Goal: Task Accomplishment & Management: Manage account settings

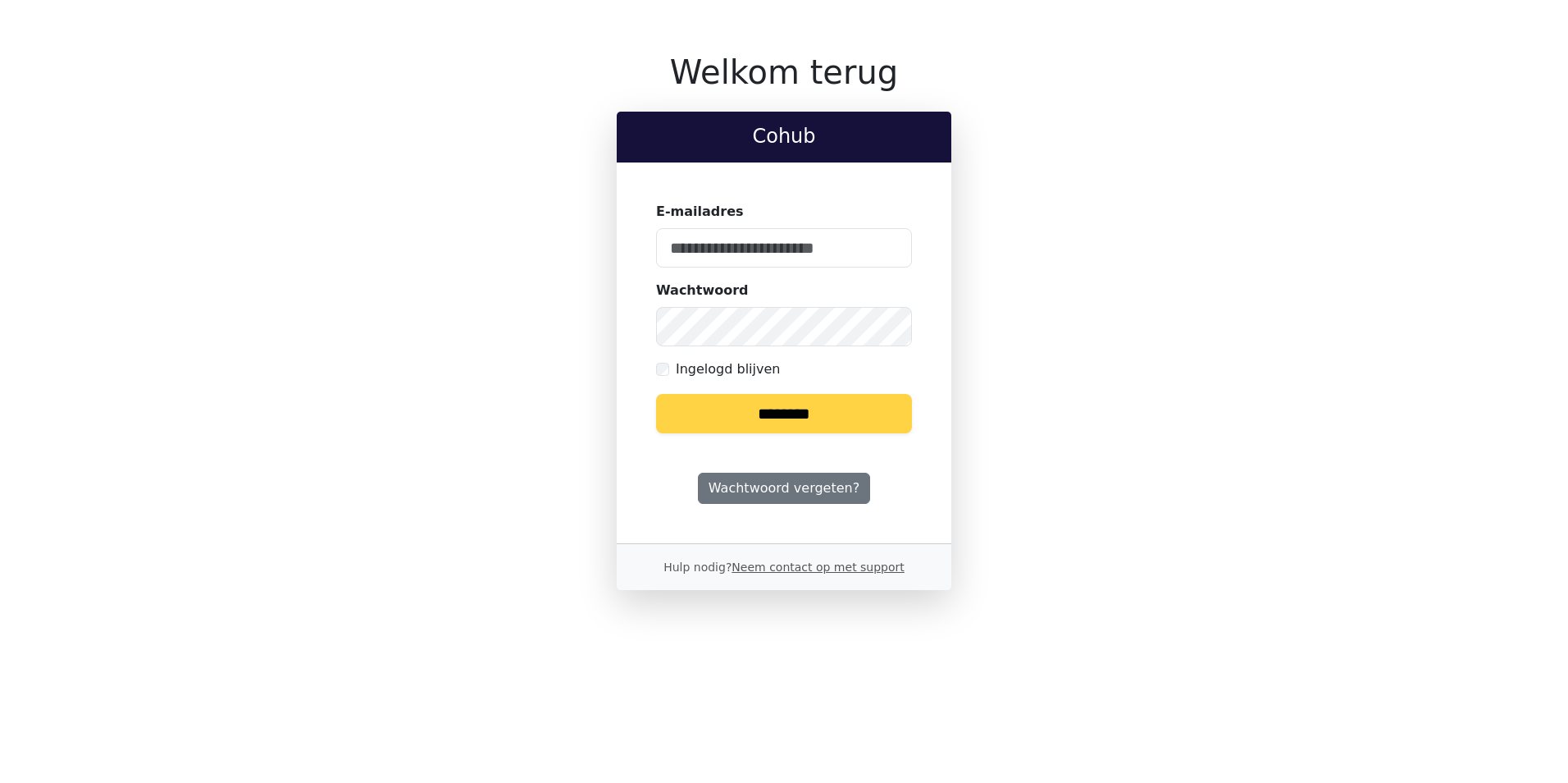
type input "**********"
click at [891, 241] on keeper-lock "Open Keeper Popup" at bounding box center [889, 247] width 20 height 20
click at [847, 404] on input "********" at bounding box center [784, 413] width 256 height 39
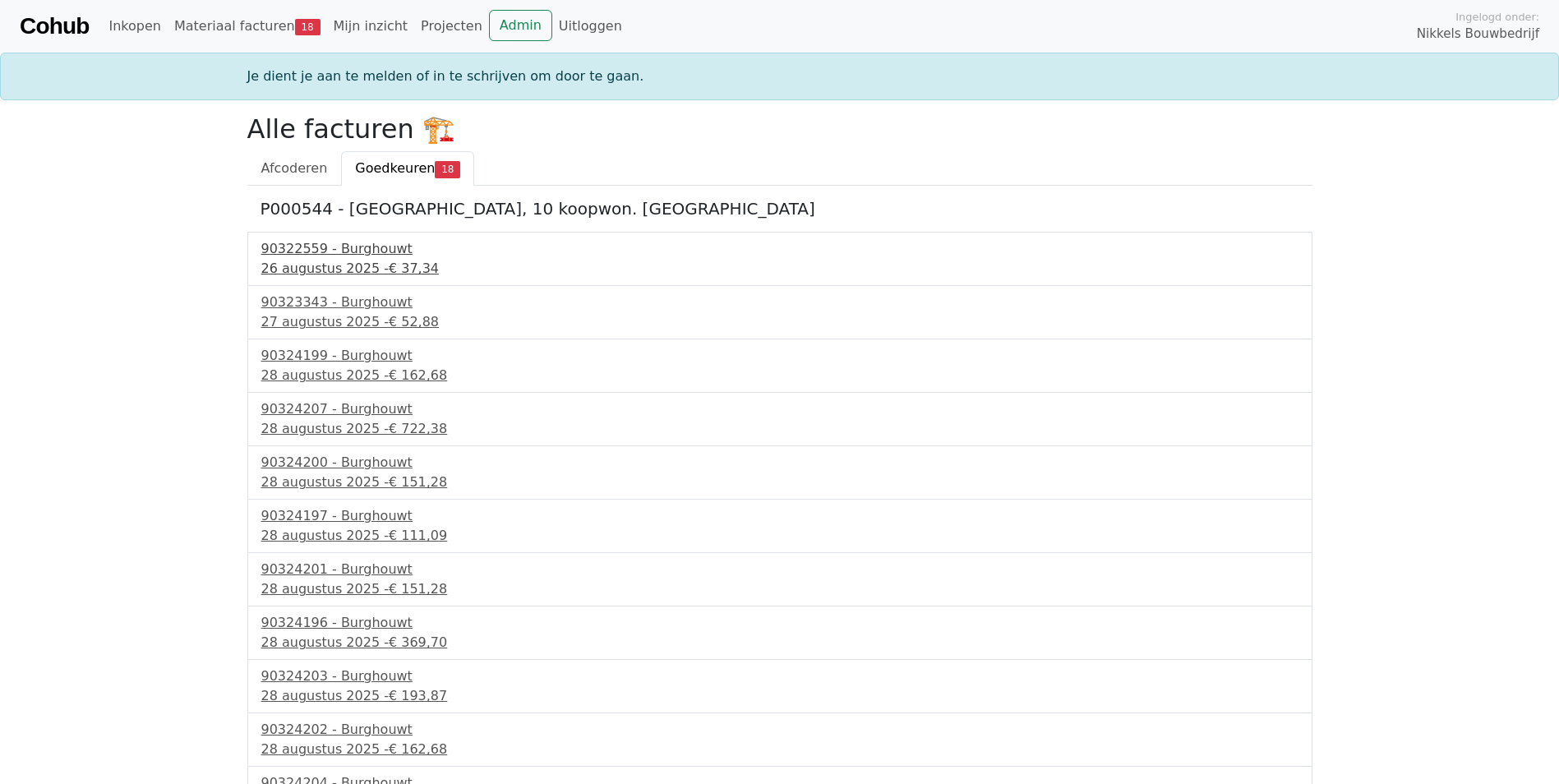
click at [376, 248] on div "90322559 - Burghouwt" at bounding box center [780, 249] width 1037 height 20
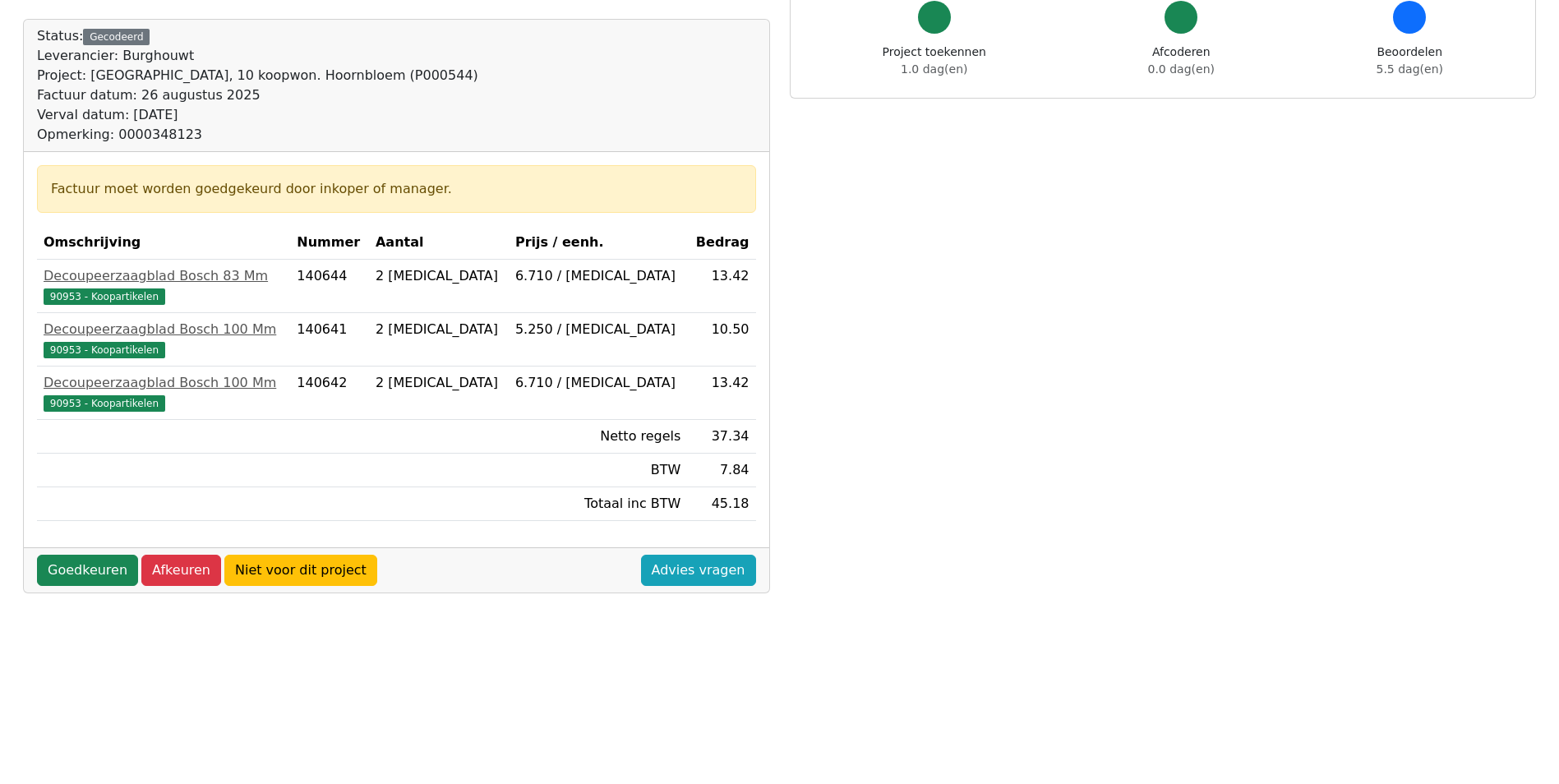
scroll to position [247, 0]
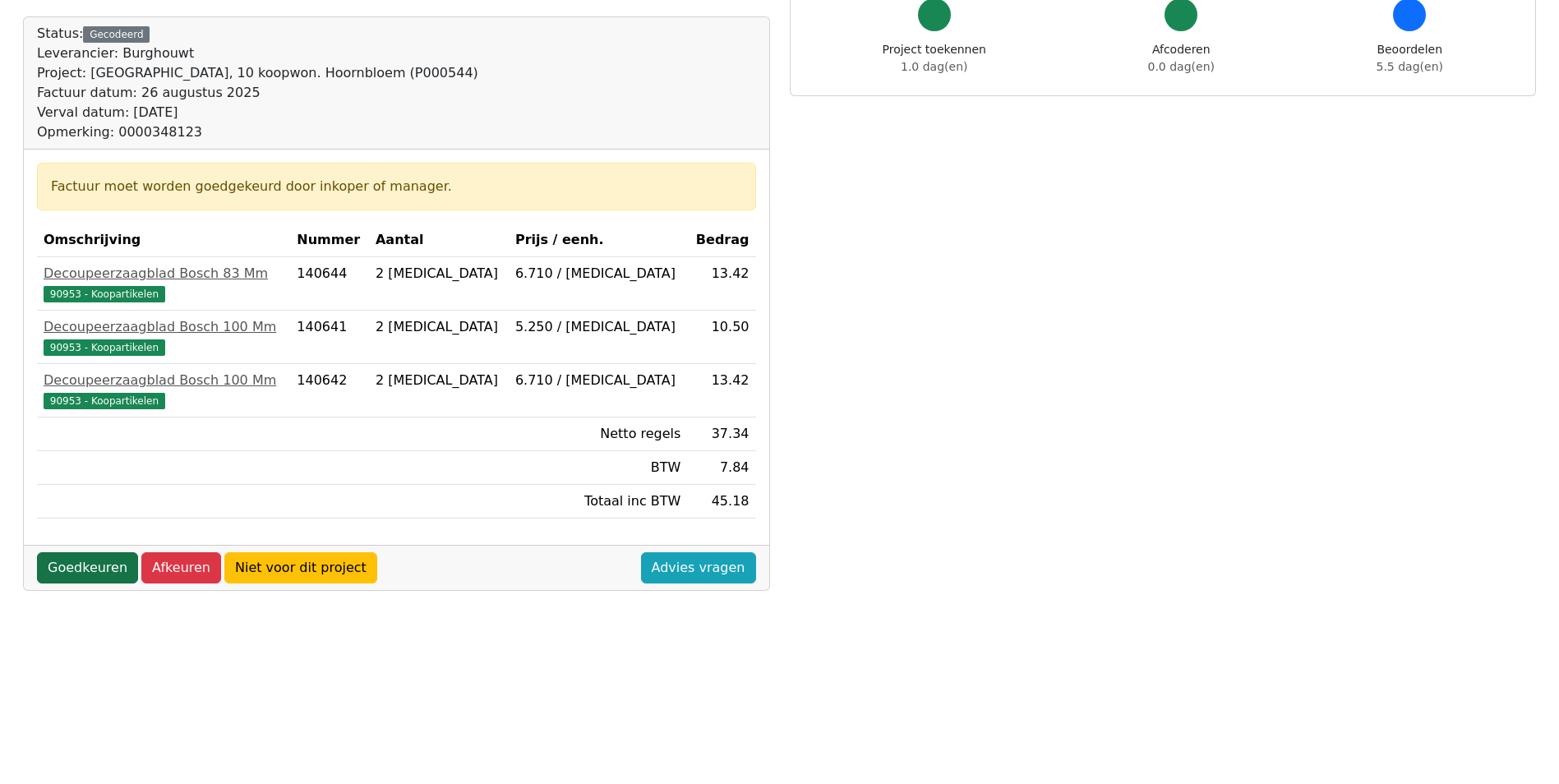
click at [109, 563] on link "Goedkeuren" at bounding box center [88, 567] width 101 height 32
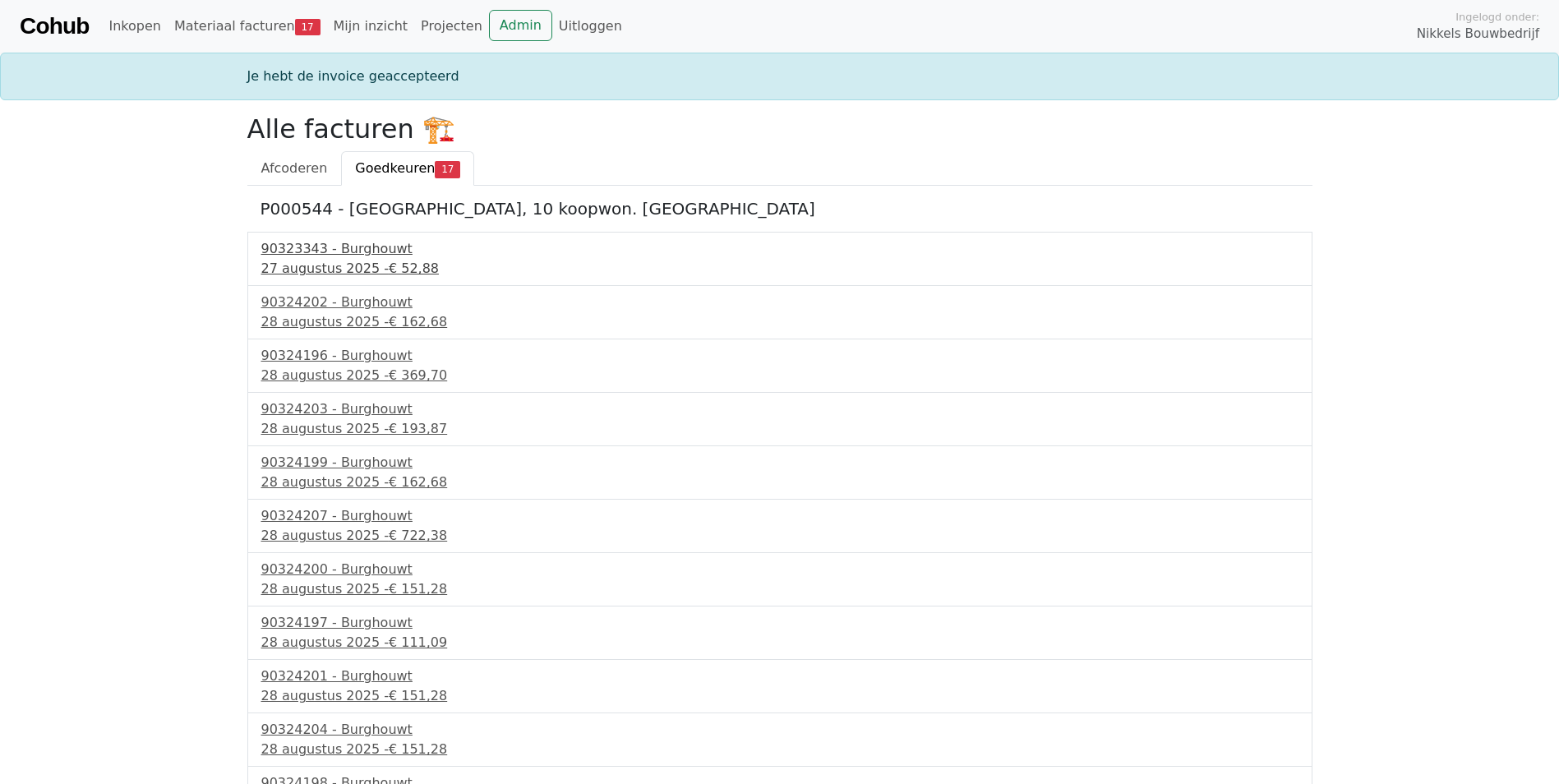
click at [383, 248] on div "90323343 - Burghouwt" at bounding box center [780, 249] width 1037 height 20
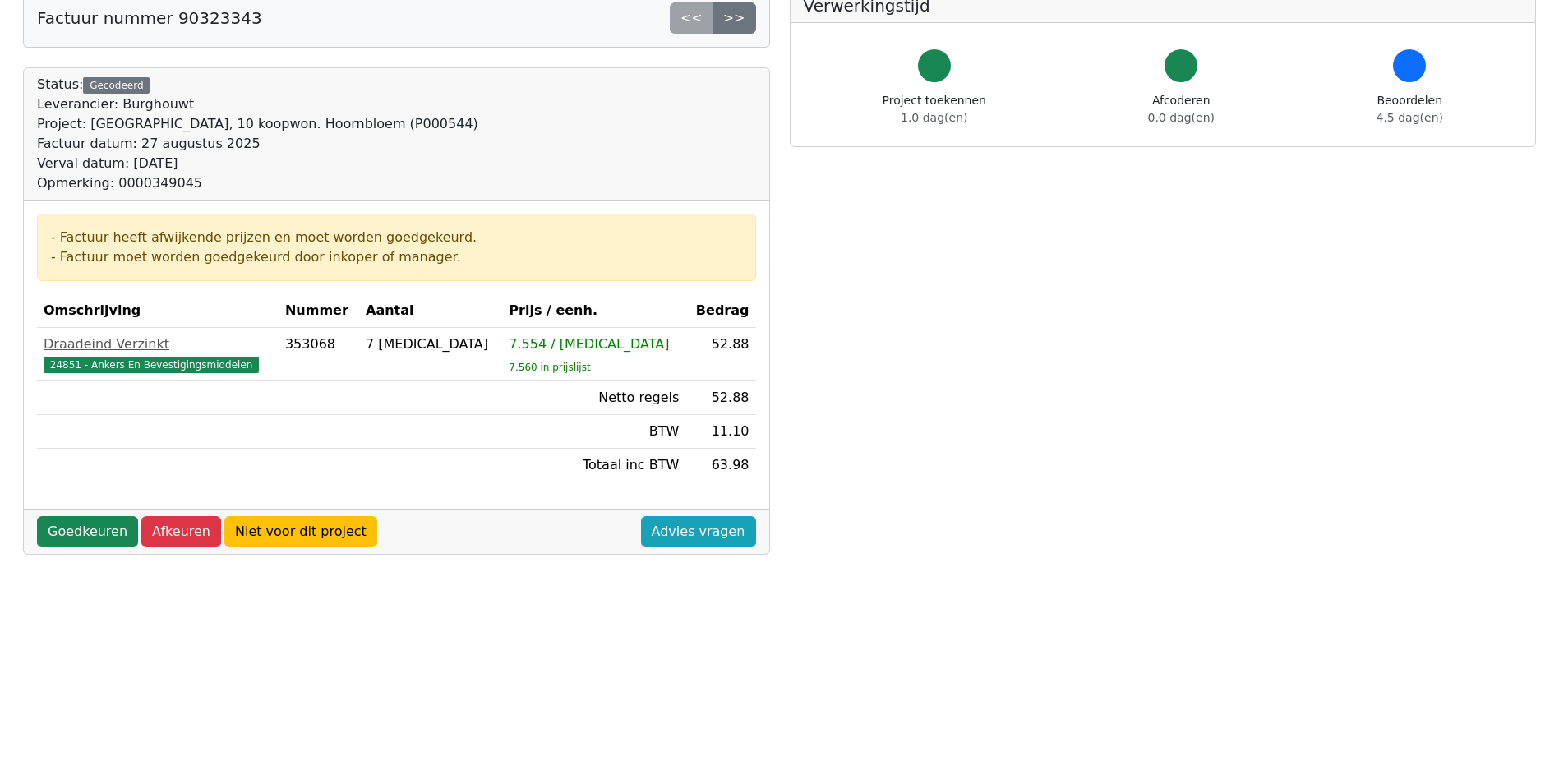
scroll to position [247, 0]
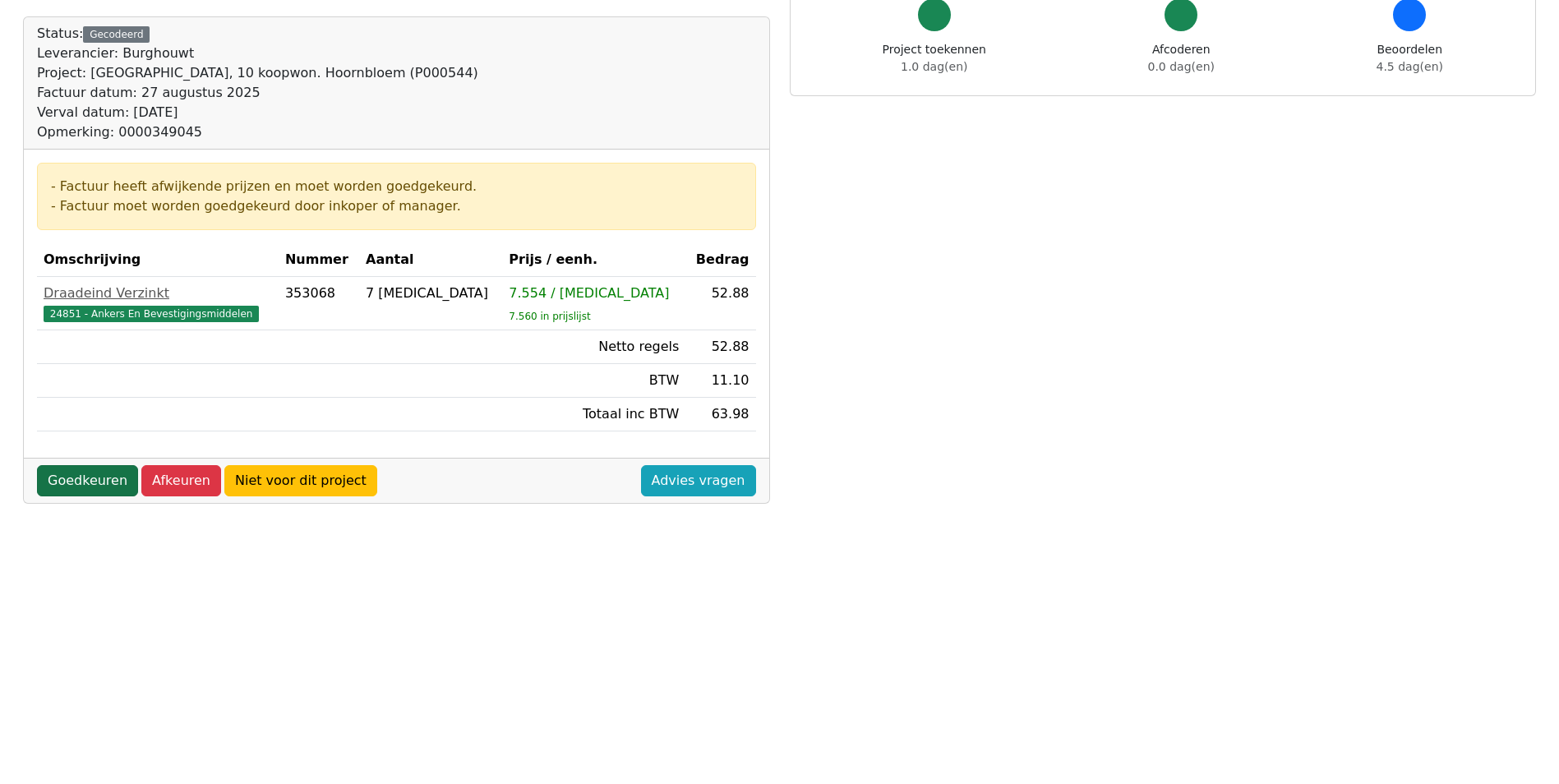
click at [100, 480] on link "Goedkeuren" at bounding box center [88, 480] width 101 height 32
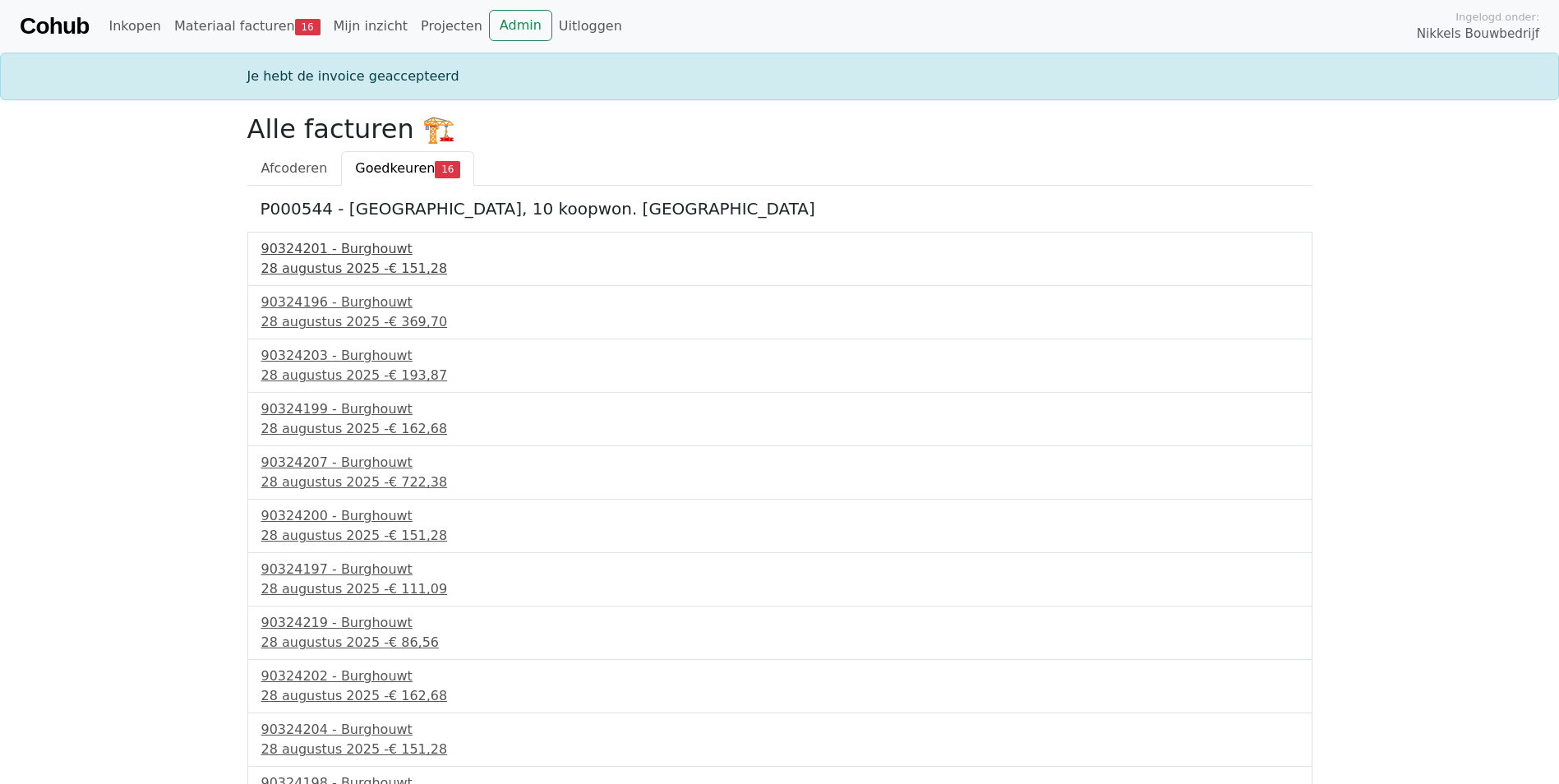
click at [370, 244] on div "90324201 - Burghouwt" at bounding box center [780, 249] width 1037 height 20
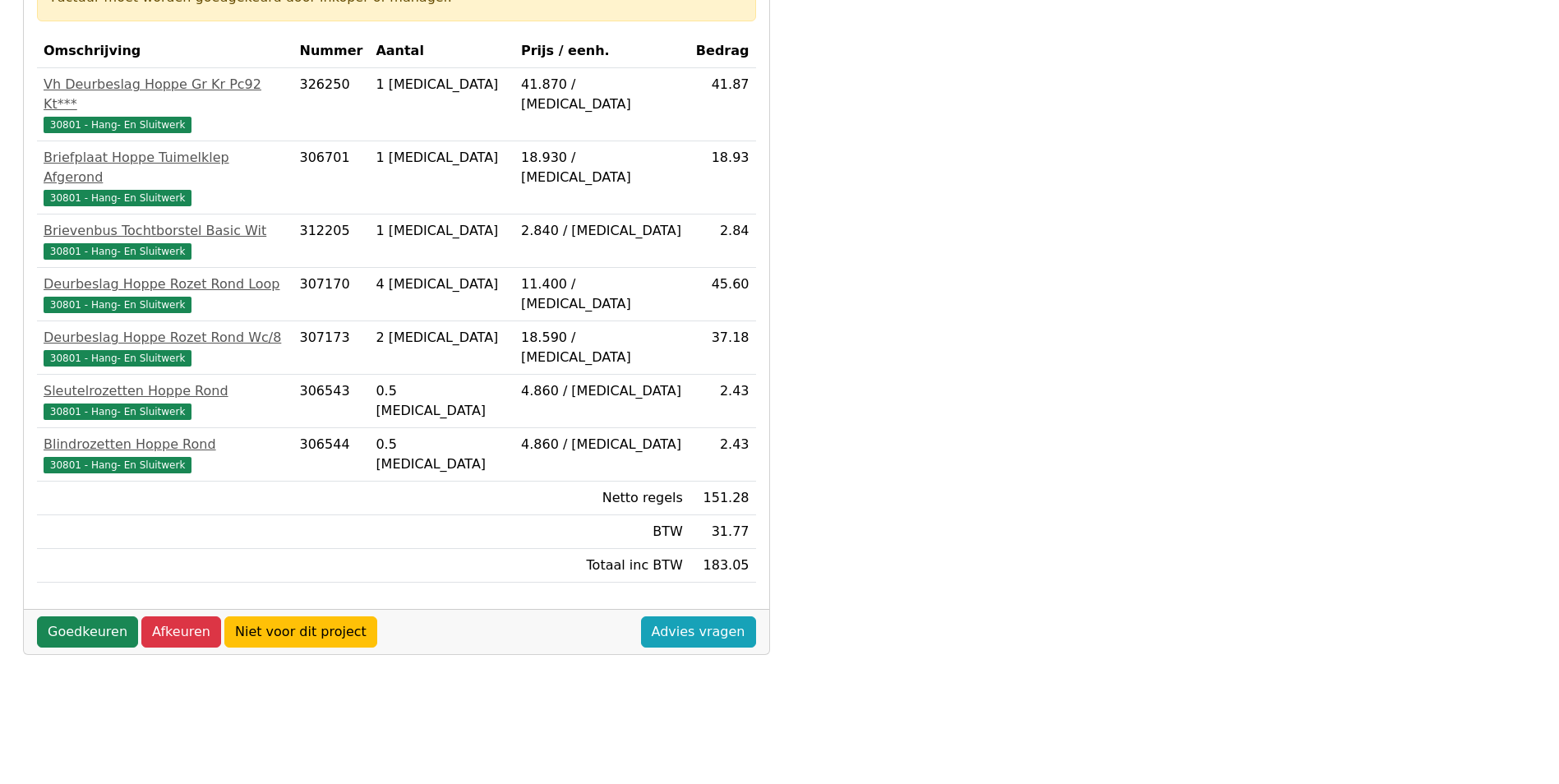
scroll to position [527, 0]
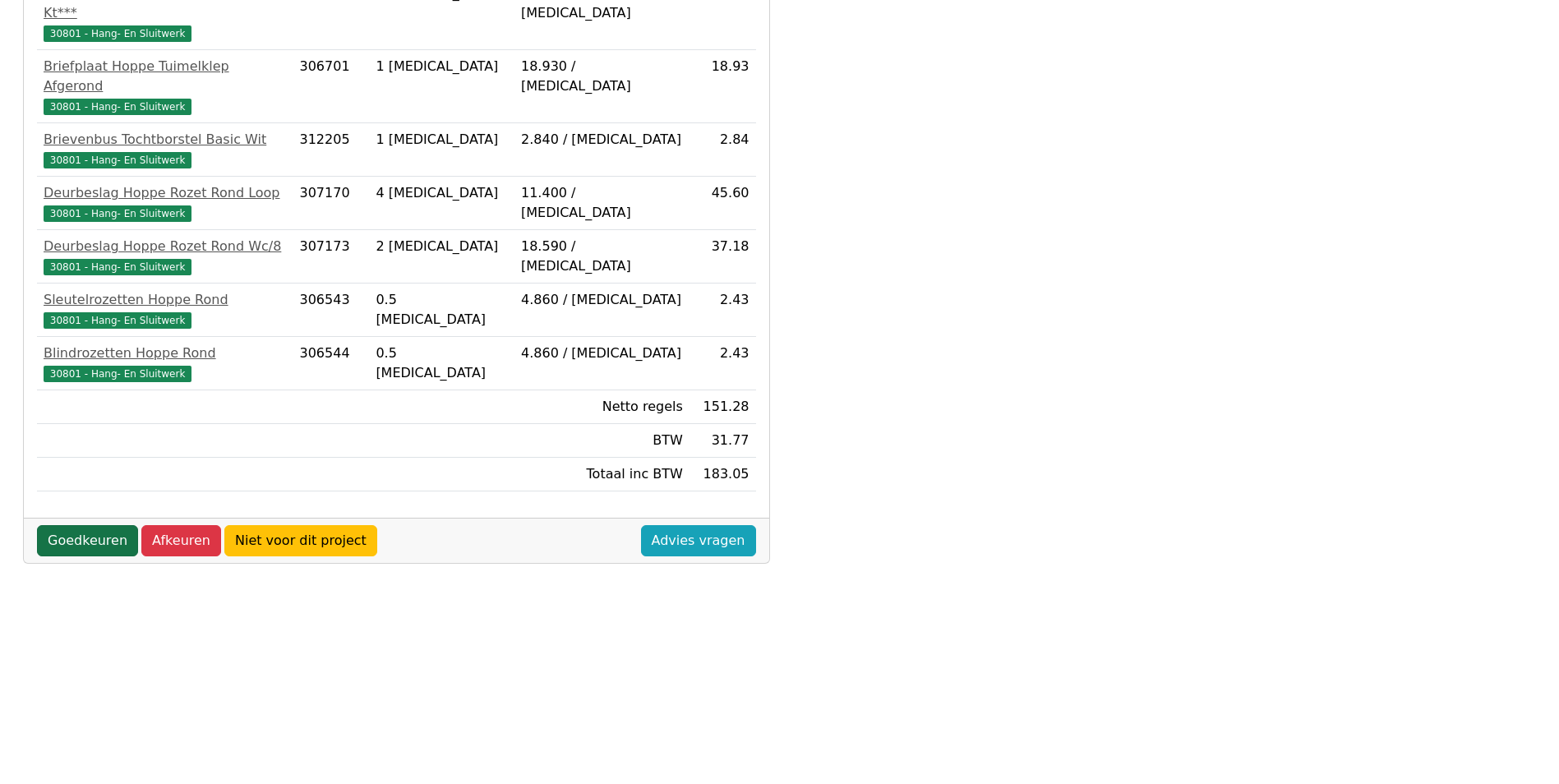
click at [118, 525] on link "Goedkeuren" at bounding box center [88, 540] width 101 height 32
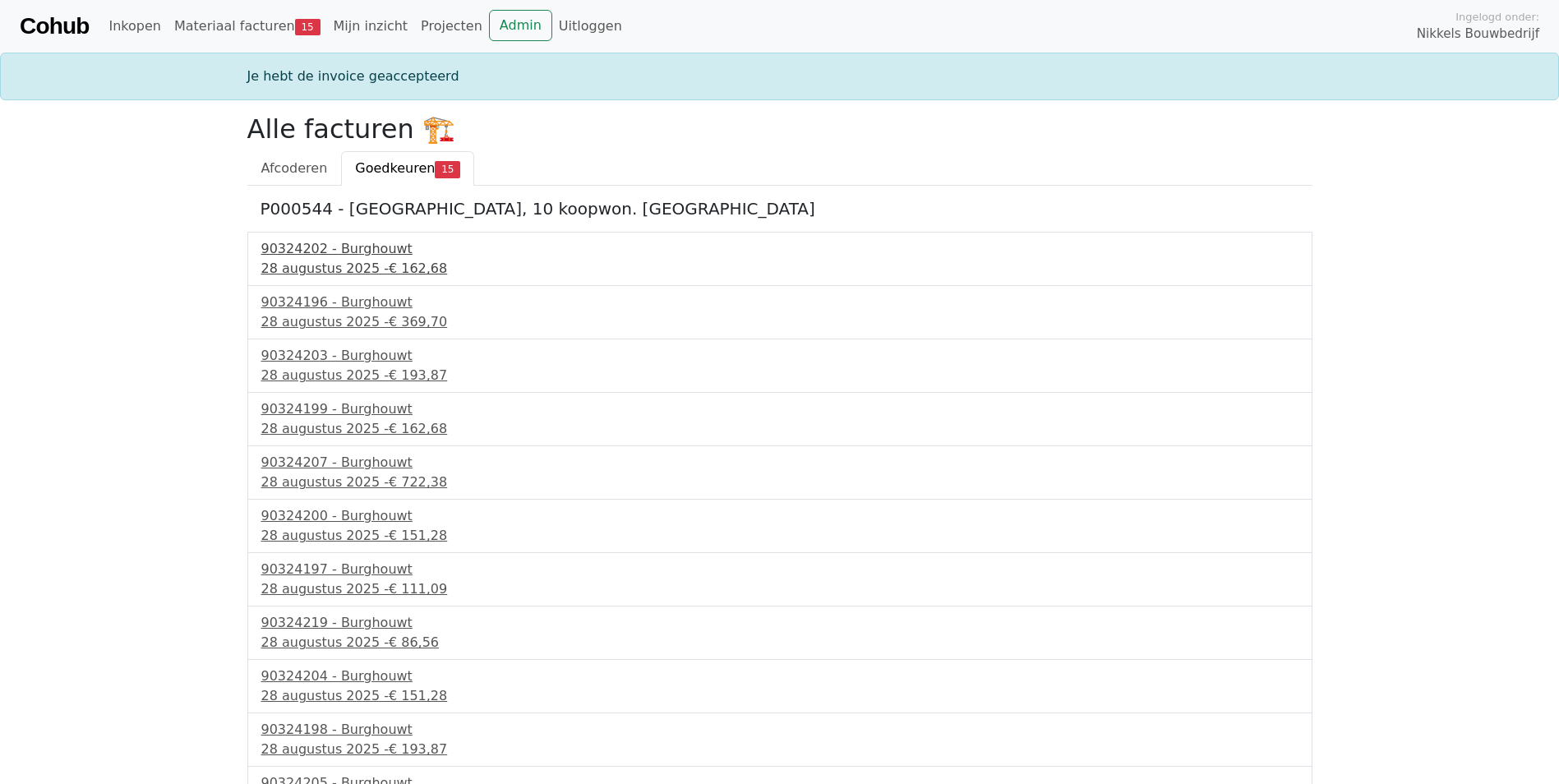
click at [378, 250] on div "90324202 - Burghouwt" at bounding box center [780, 249] width 1037 height 20
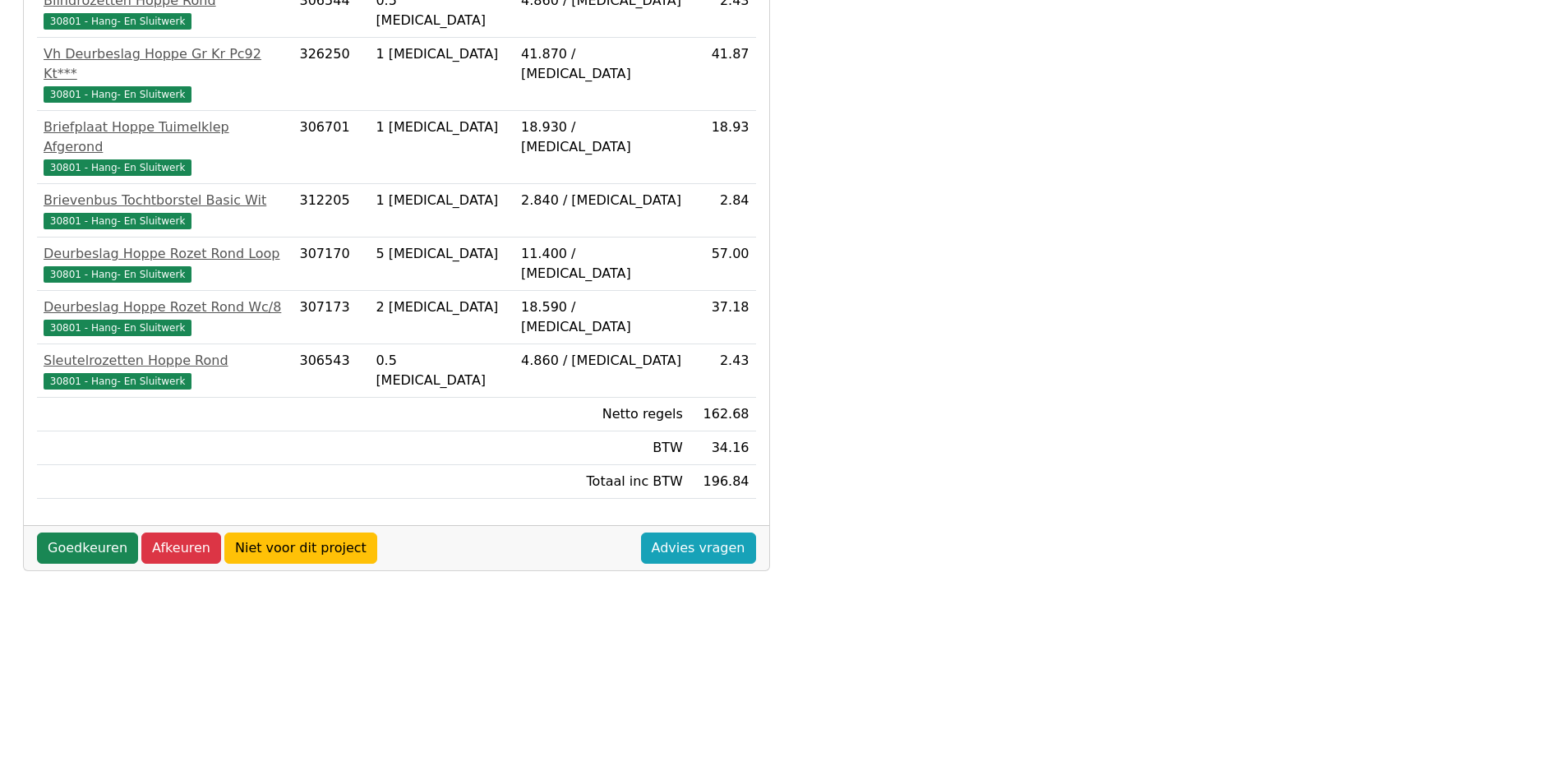
scroll to position [527, 0]
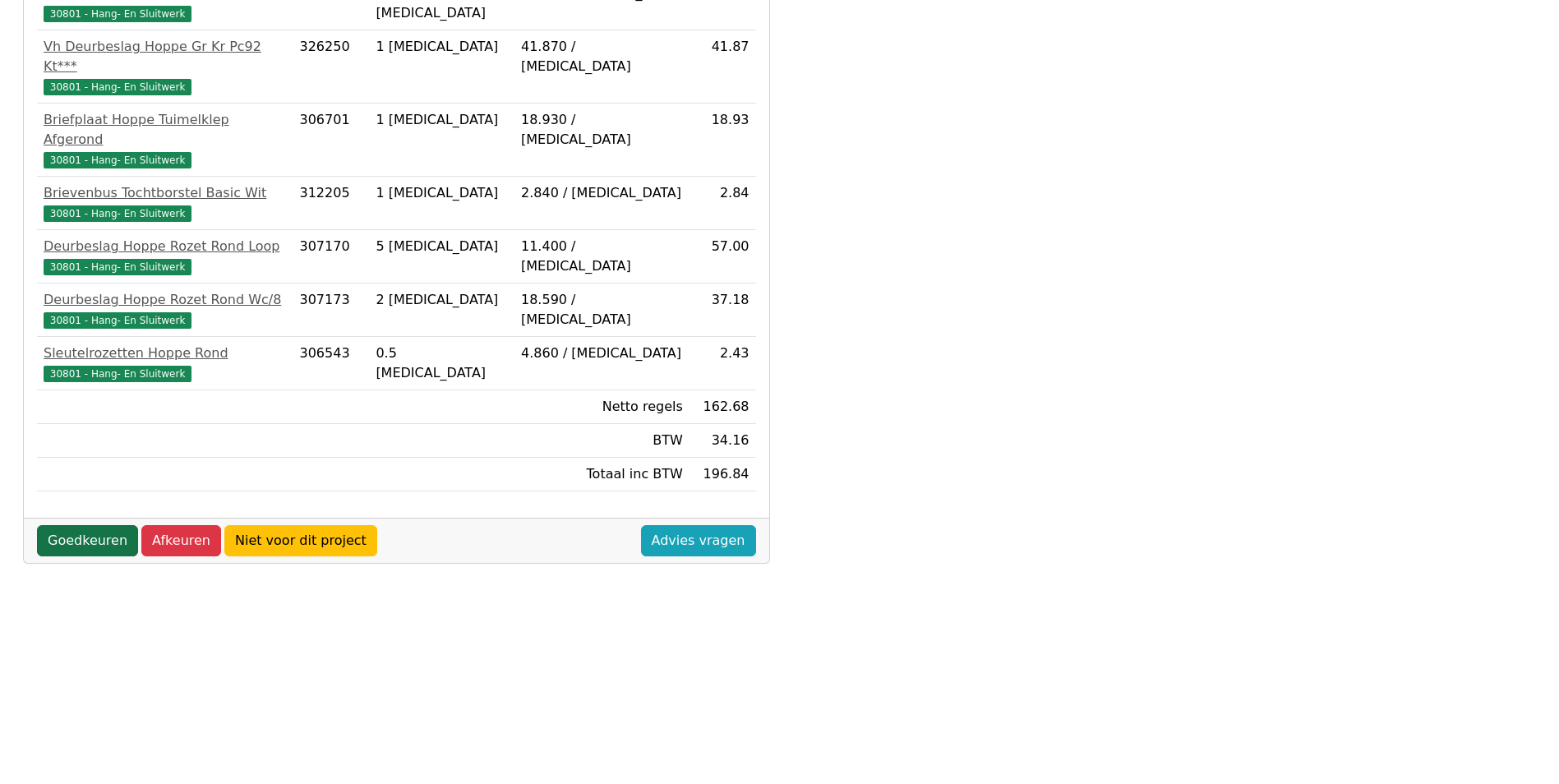
click at [107, 525] on link "Goedkeuren" at bounding box center [88, 540] width 101 height 32
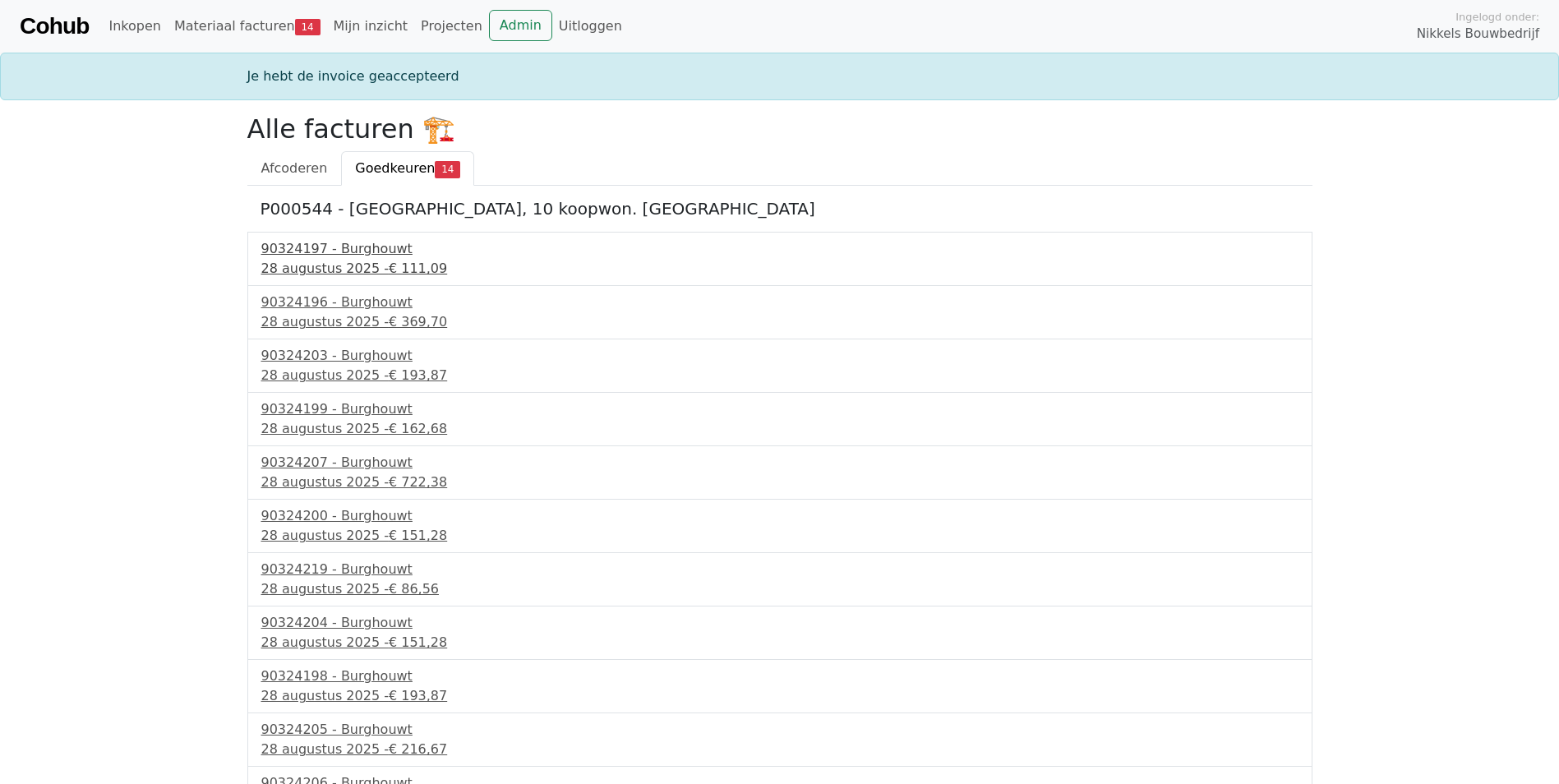
click at [360, 256] on div "90324197 - Burghouwt" at bounding box center [780, 249] width 1037 height 20
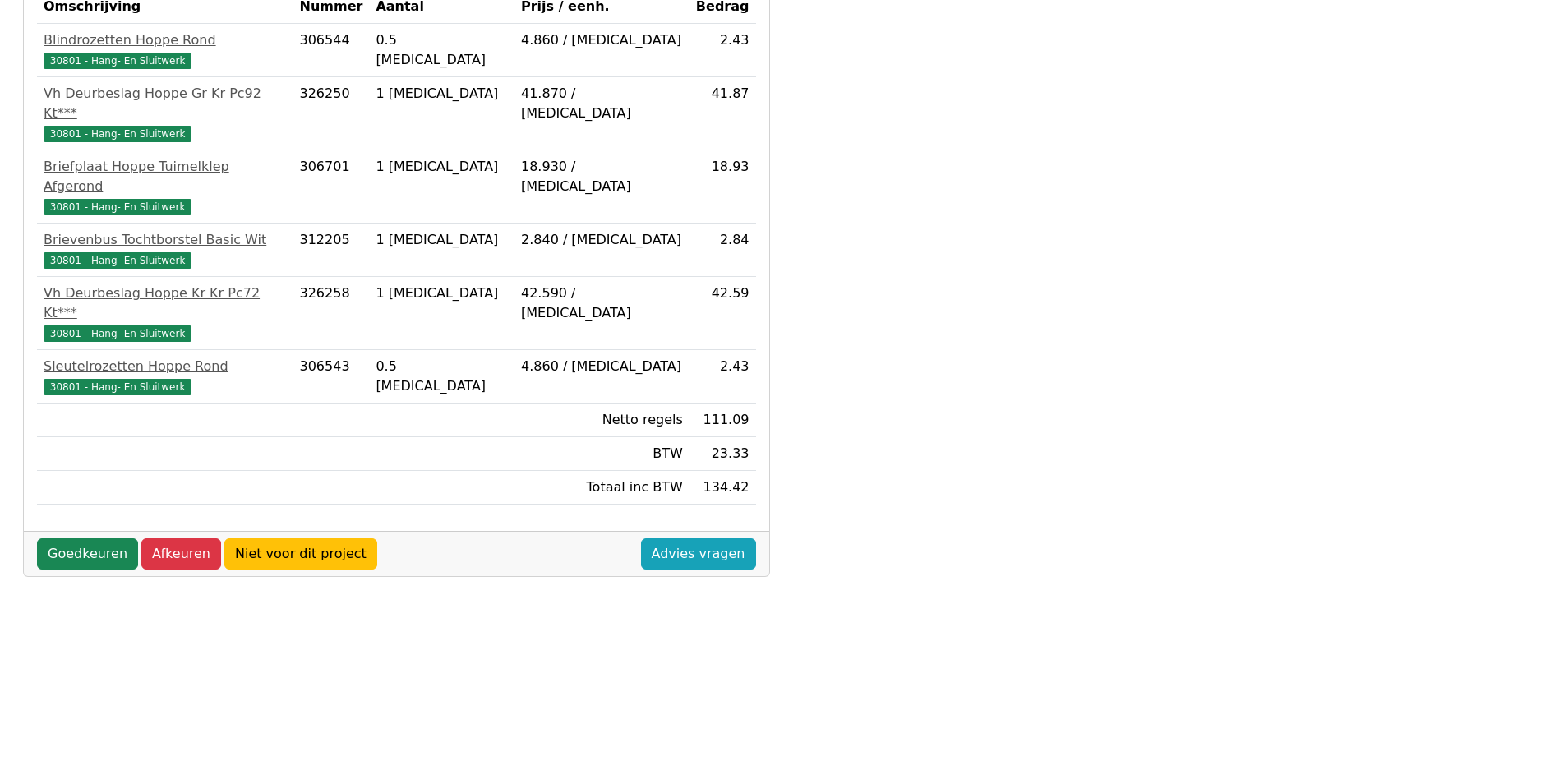
scroll to position [492, 0]
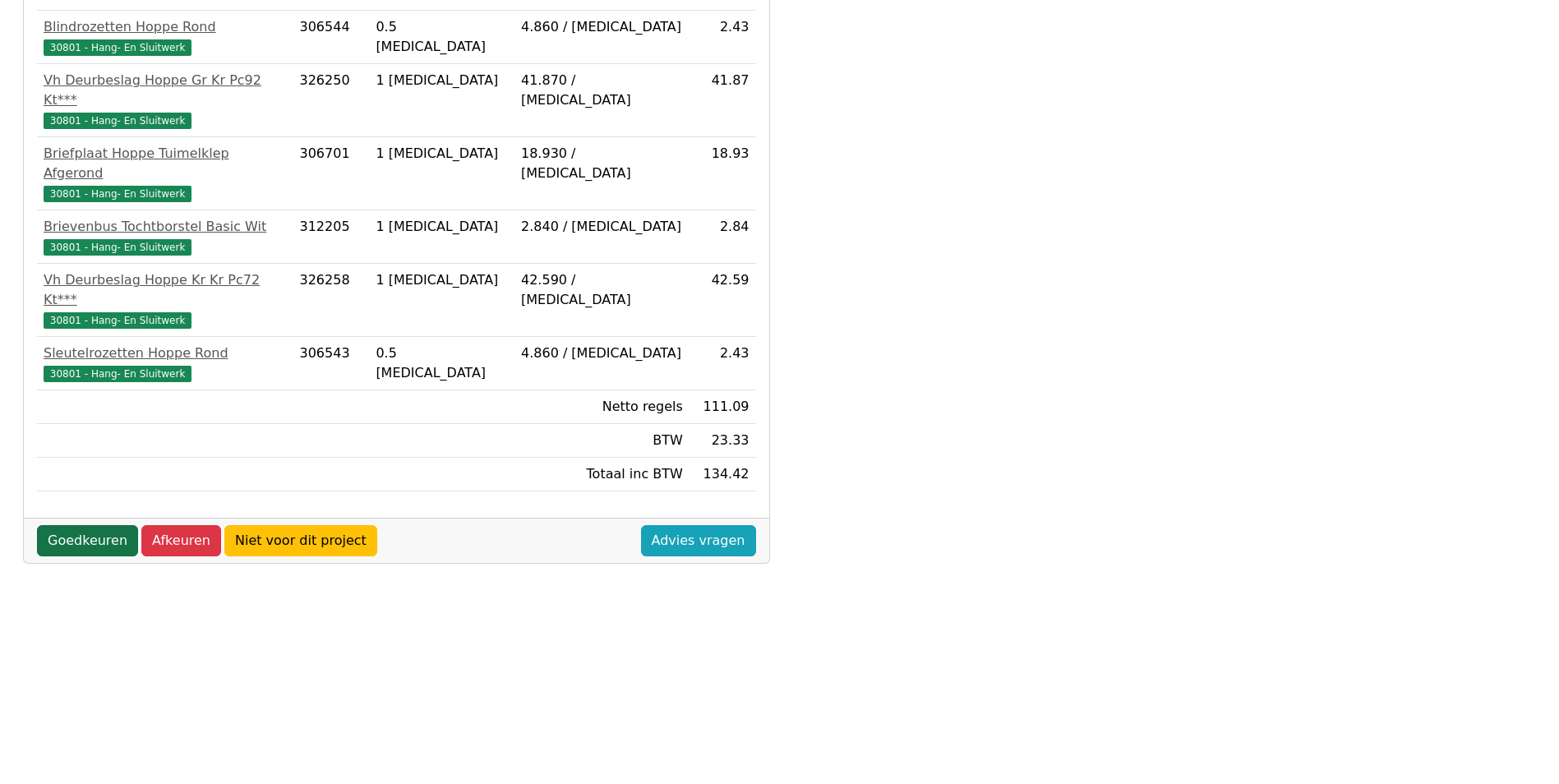
click at [108, 525] on link "Goedkeuren" at bounding box center [88, 540] width 101 height 32
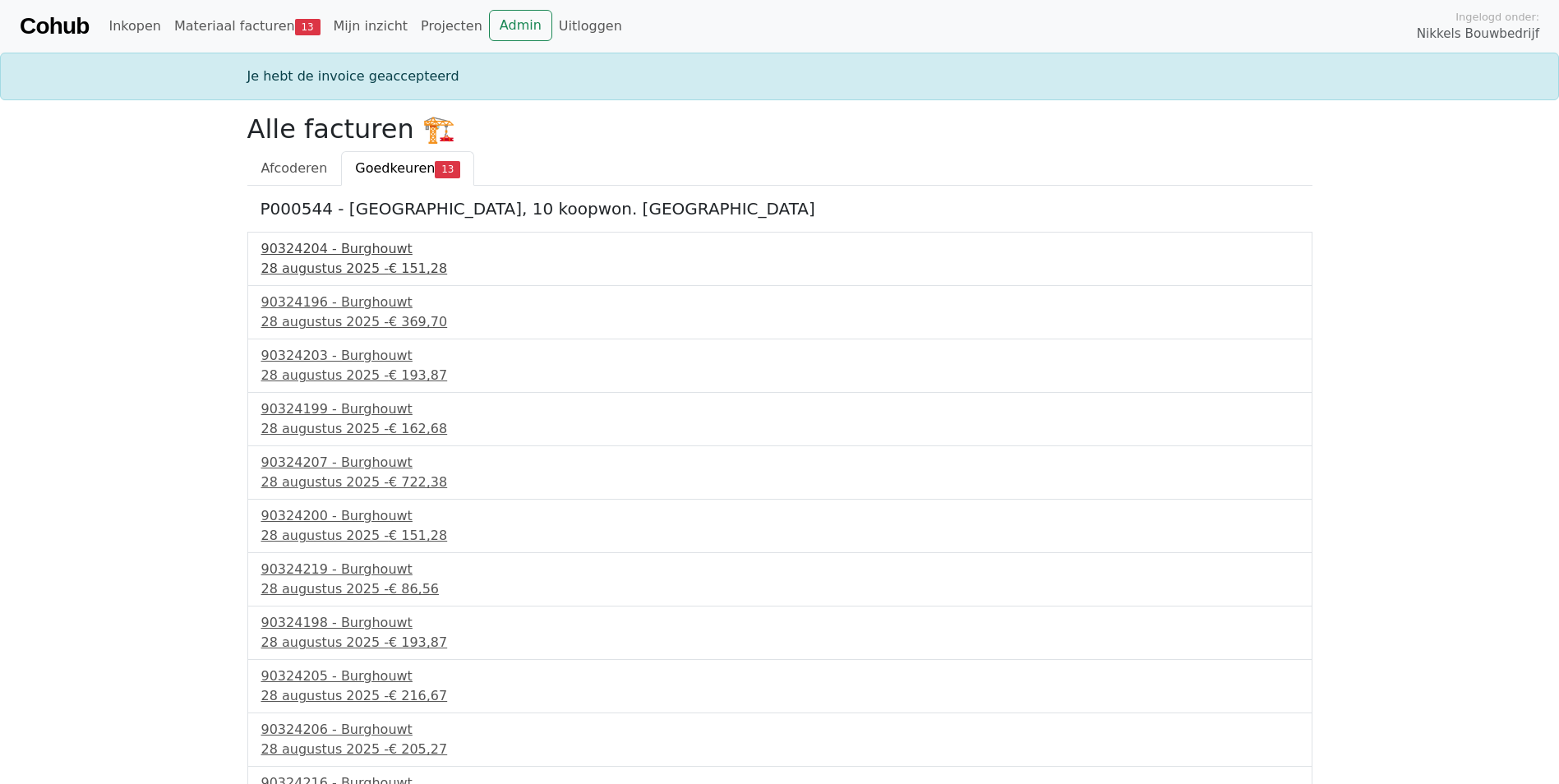
click at [378, 248] on div "90324204 - Burghouwt" at bounding box center [780, 249] width 1037 height 20
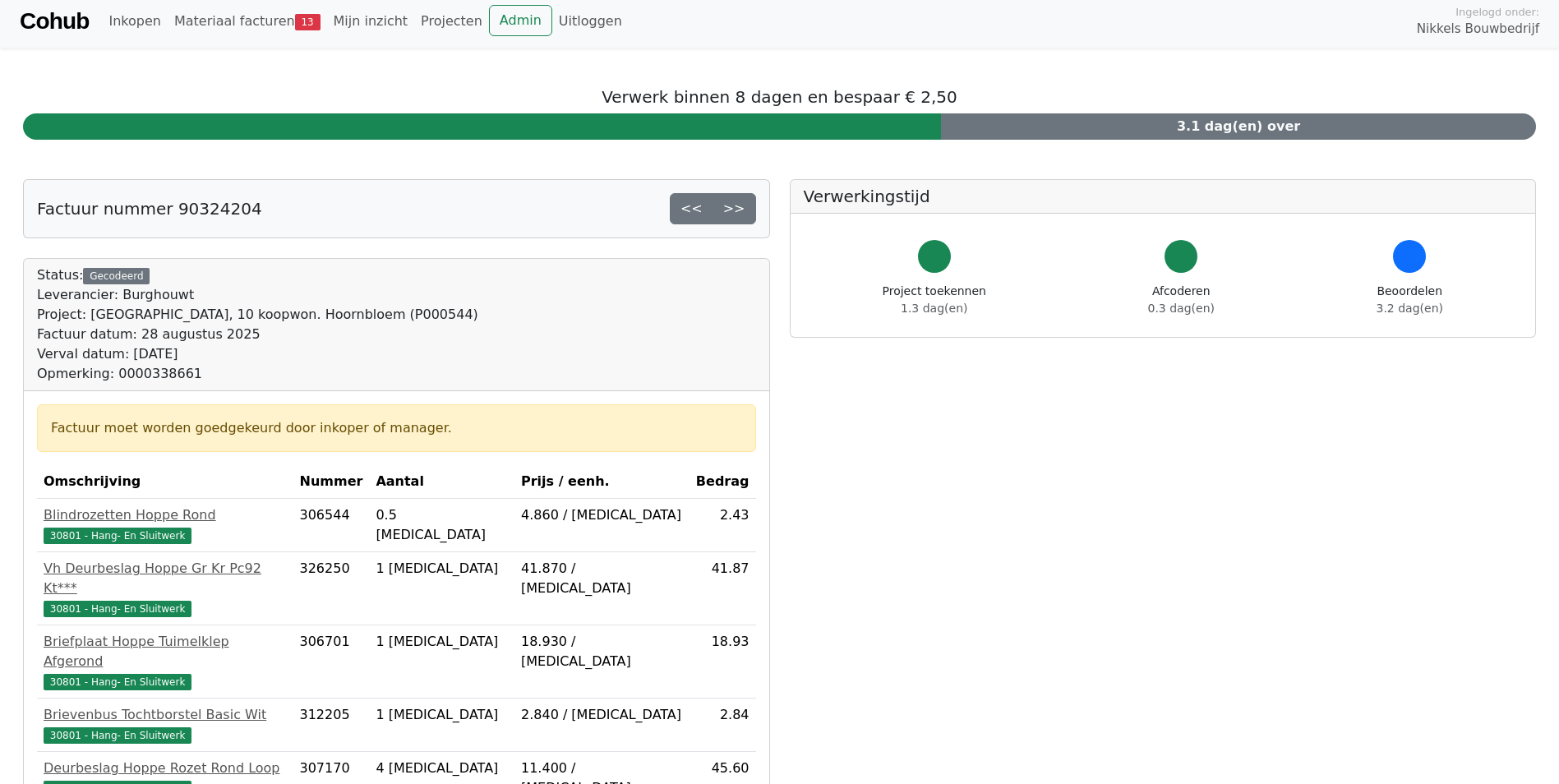
scroll to position [247, 0]
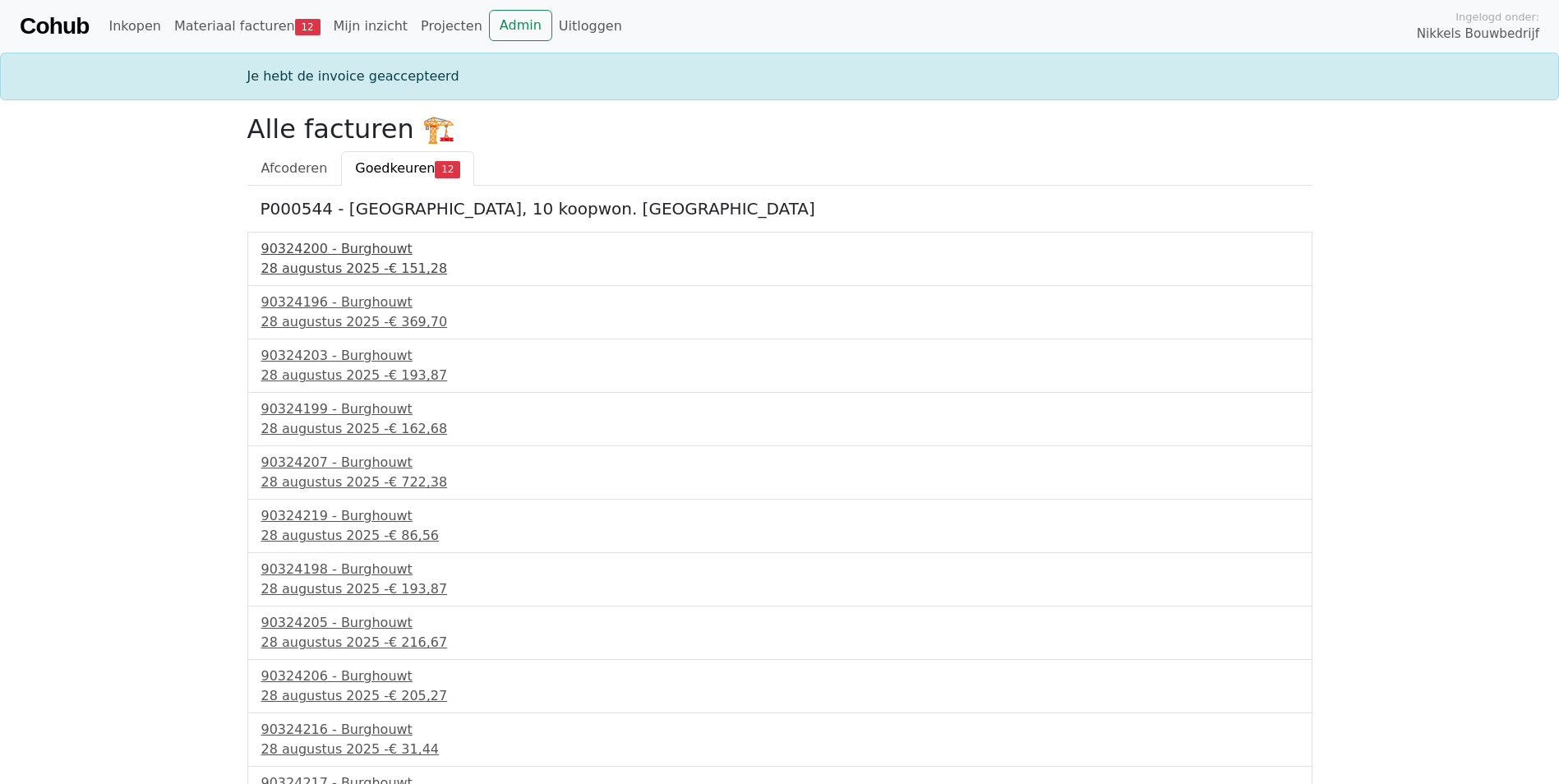
click at [369, 248] on div "90324200 - Burghouwt" at bounding box center [780, 249] width 1037 height 20
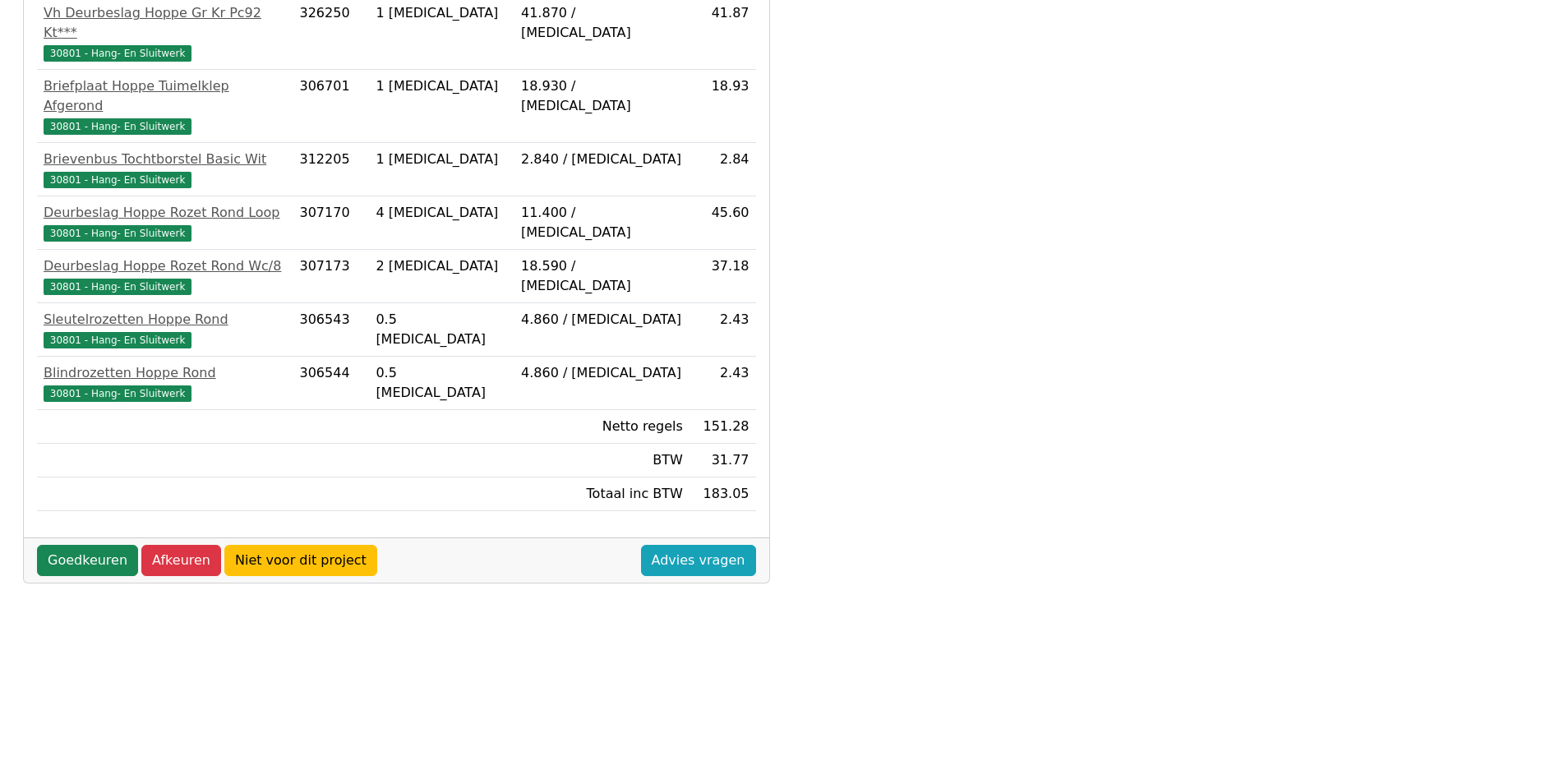
scroll to position [527, 0]
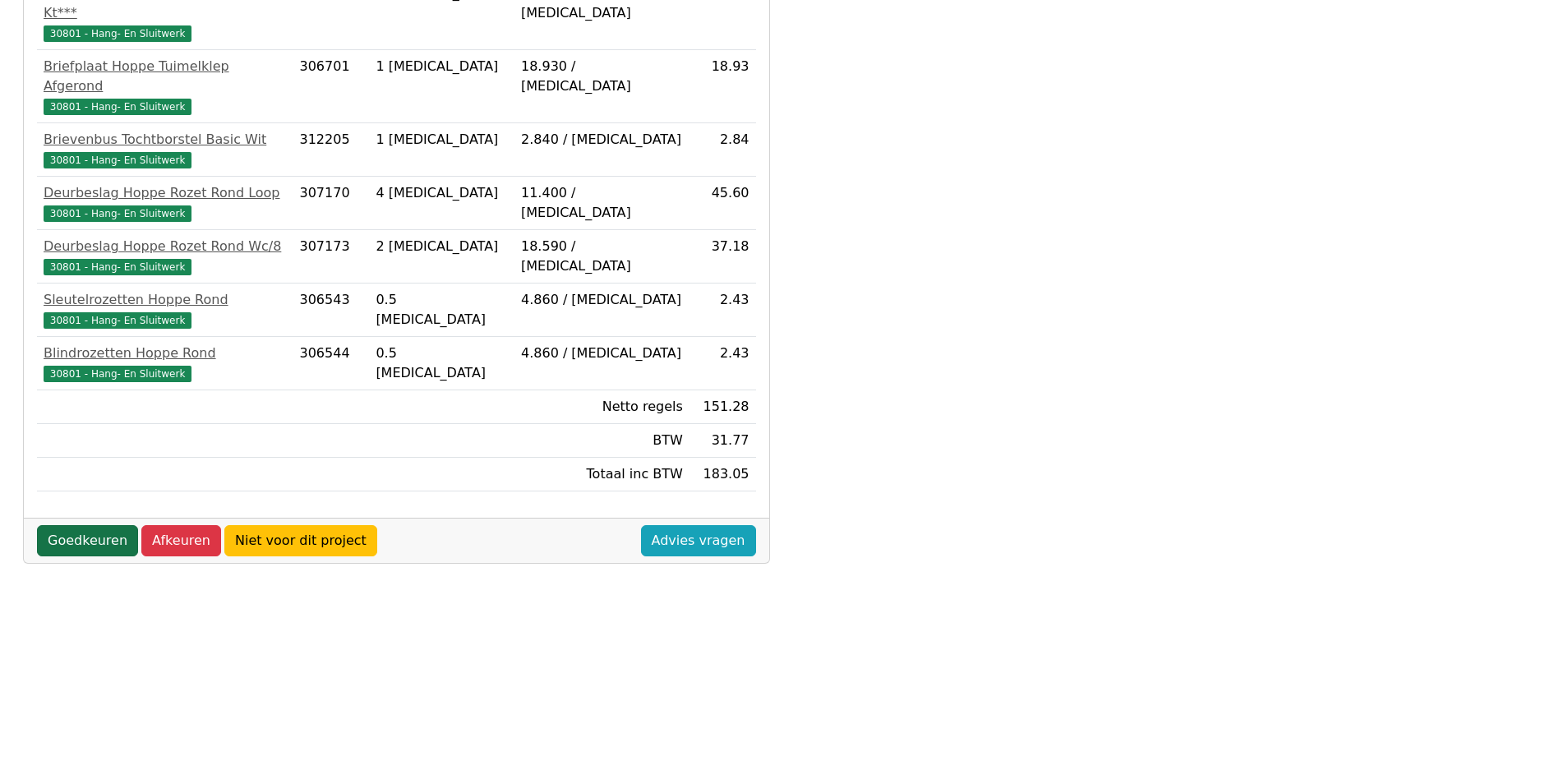
click at [50, 525] on link "Goedkeuren" at bounding box center [88, 540] width 101 height 32
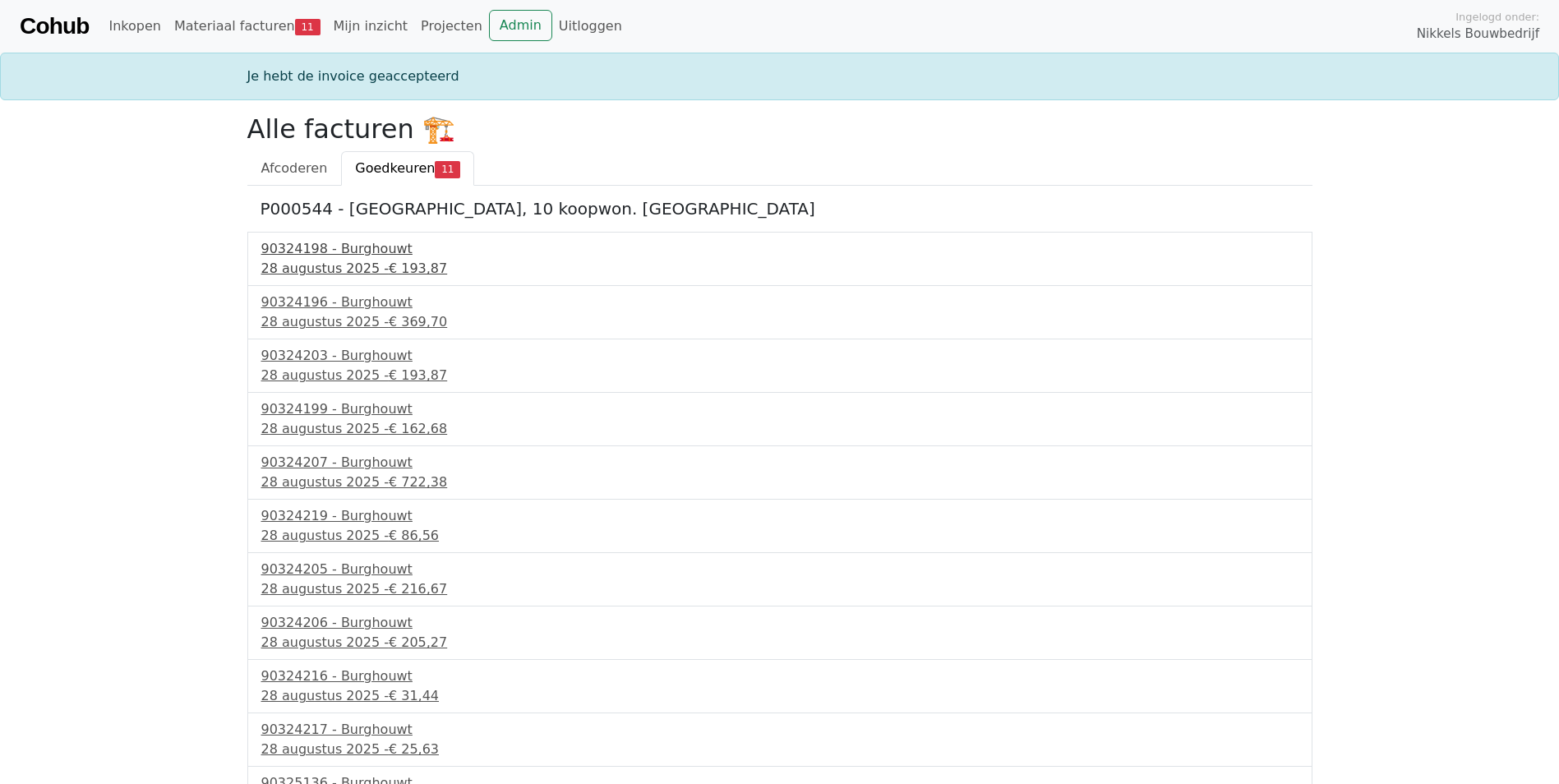
click at [318, 251] on div "90324198 - Burghouwt" at bounding box center [780, 249] width 1037 height 20
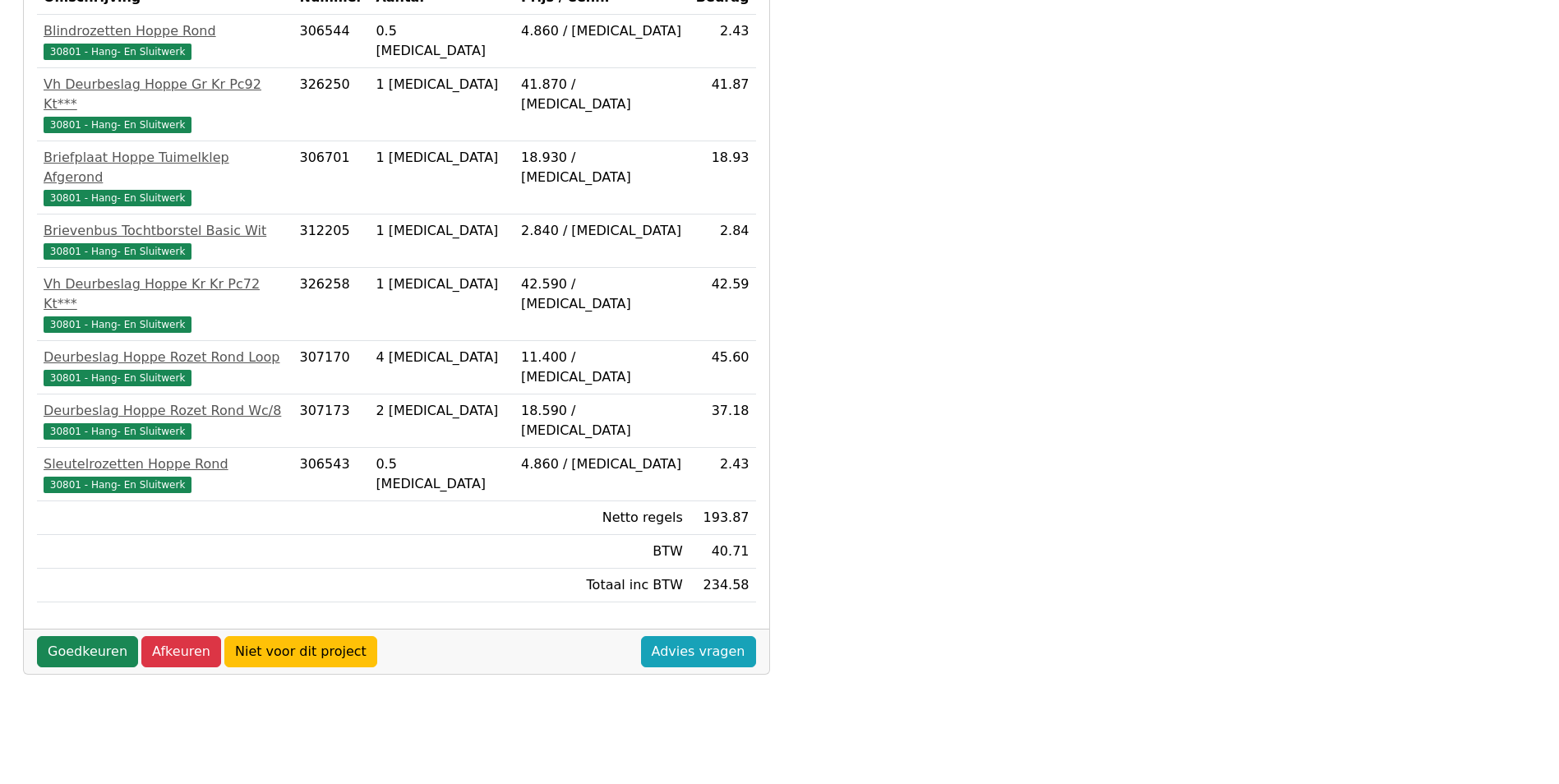
scroll to position [492, 0]
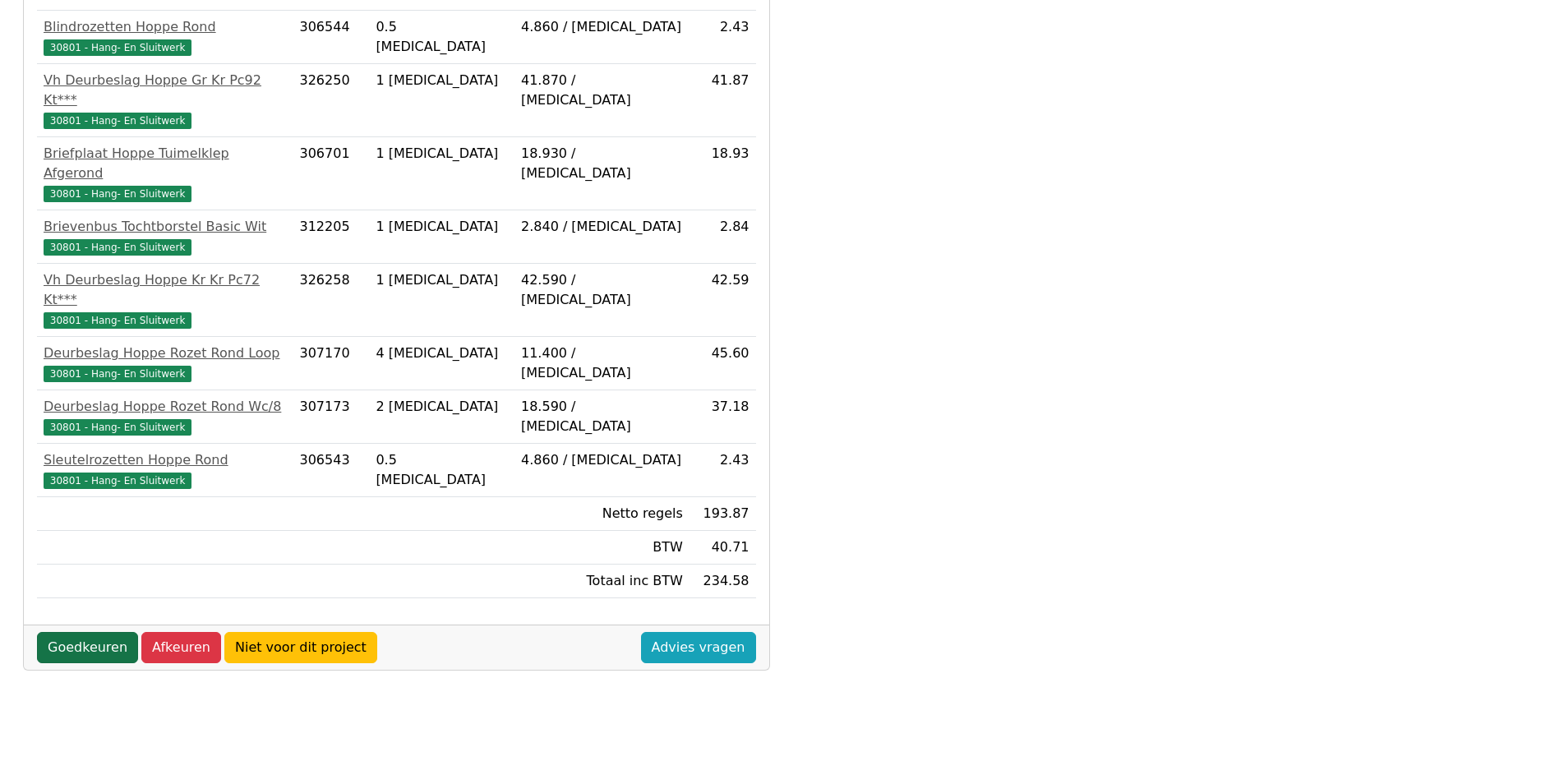
click at [91, 632] on link "Goedkeuren" at bounding box center [88, 647] width 101 height 32
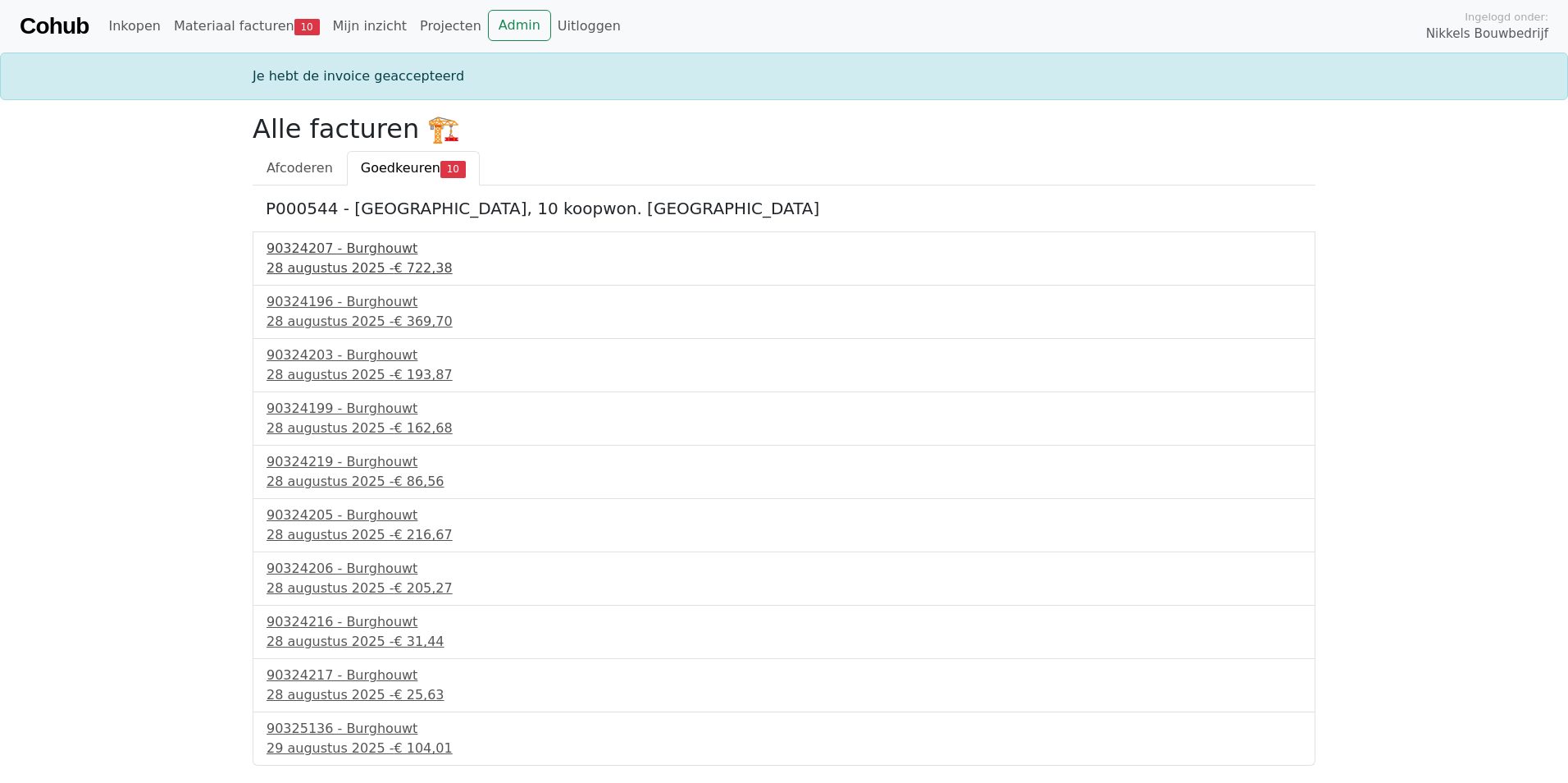
click at [349, 255] on div "90324207 - Burghouwt" at bounding box center [784, 248] width 1035 height 20
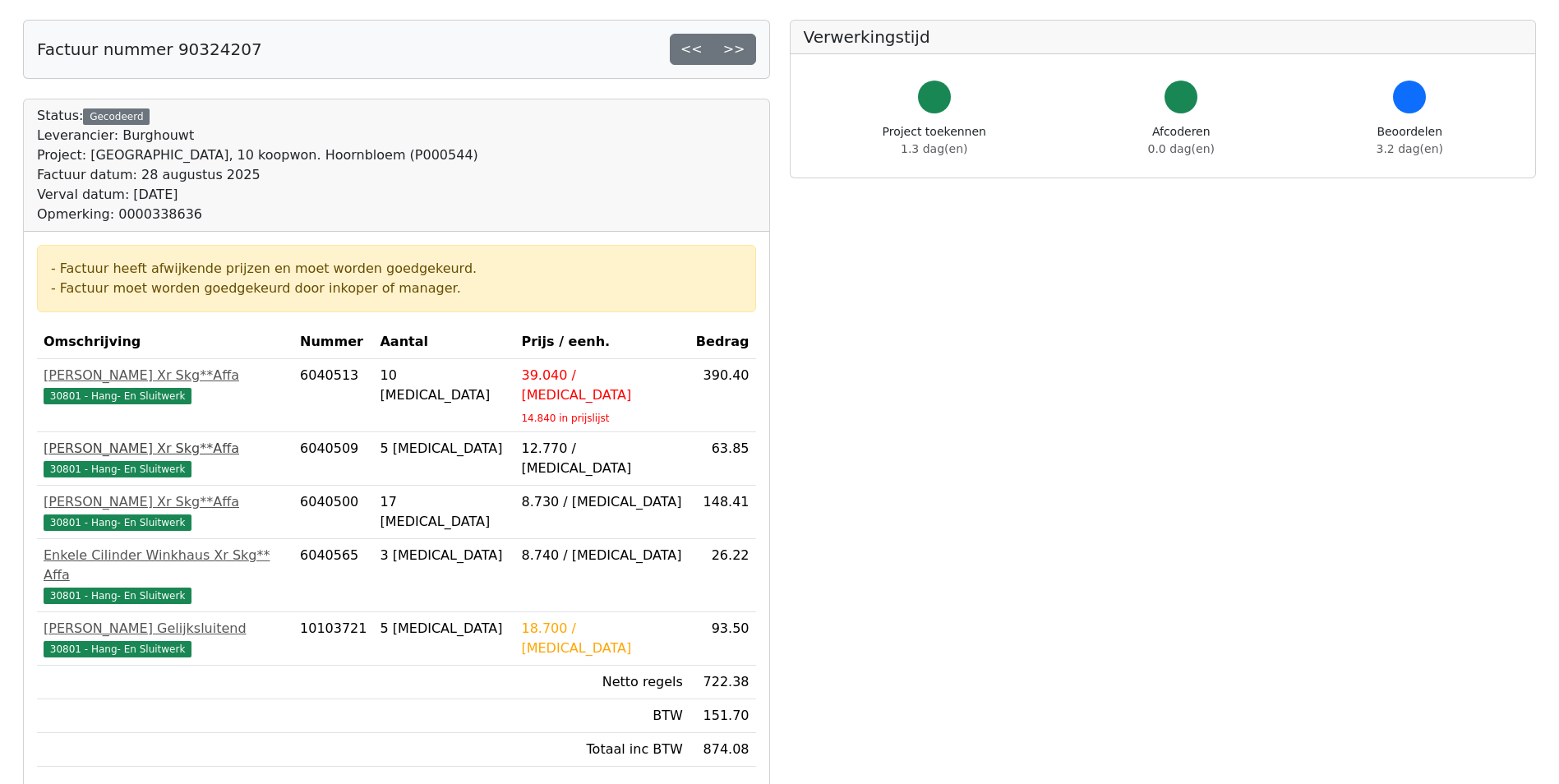
scroll to position [247, 0]
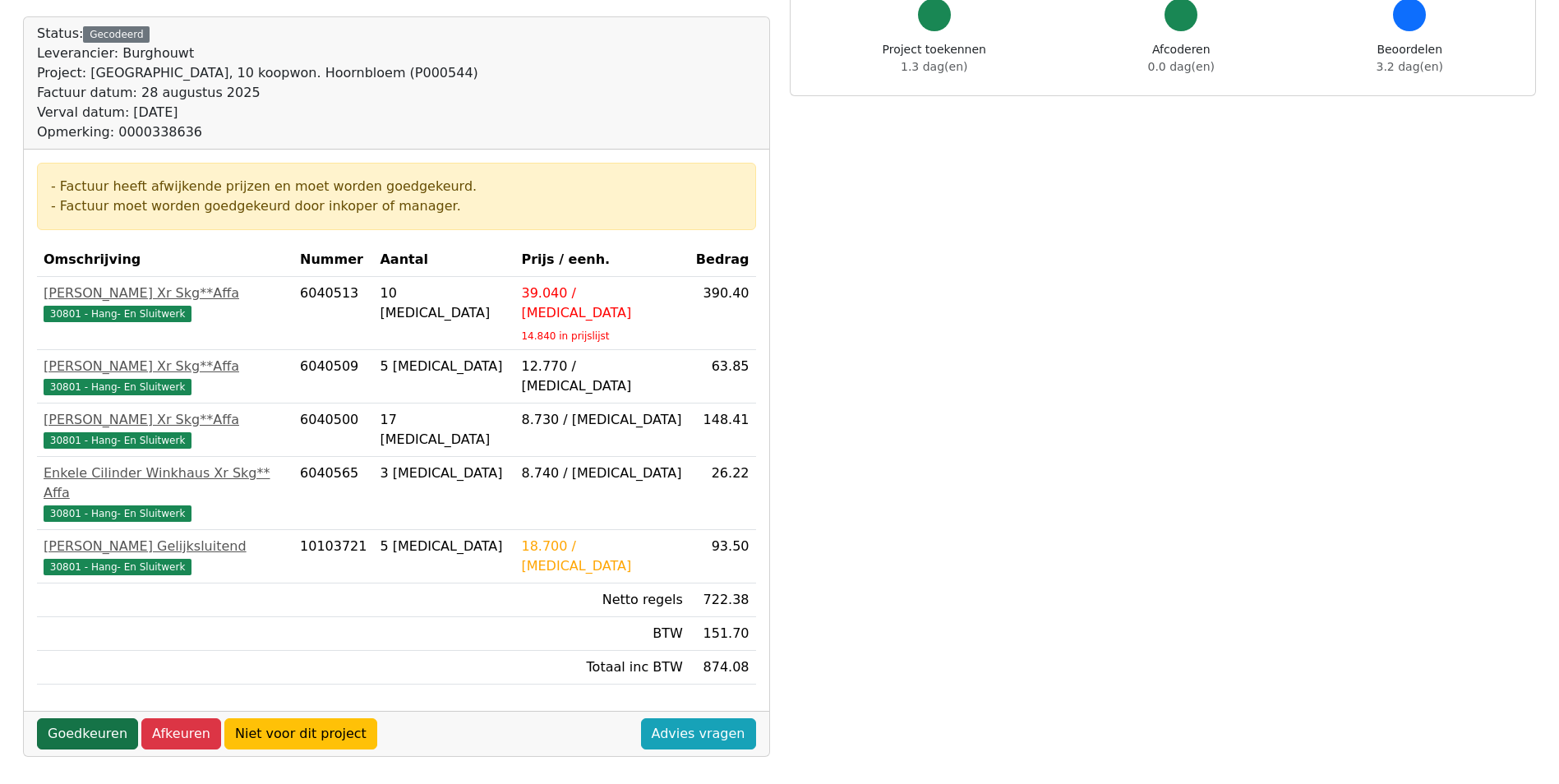
click at [86, 718] on link "Goedkeuren" at bounding box center [88, 733] width 101 height 32
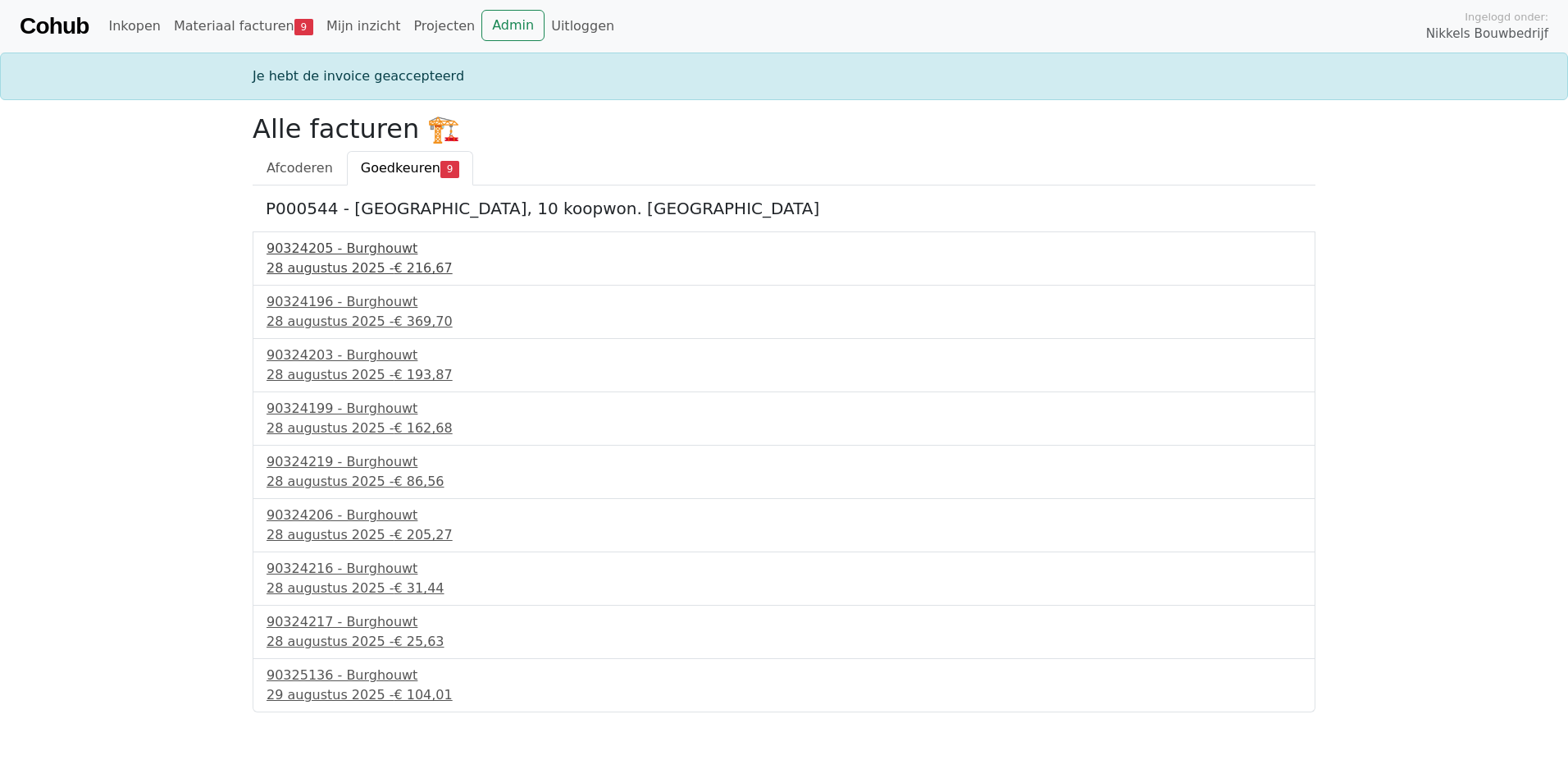
click at [348, 272] on div "28 augustus 2025 - € 216,67" at bounding box center [784, 268] width 1035 height 20
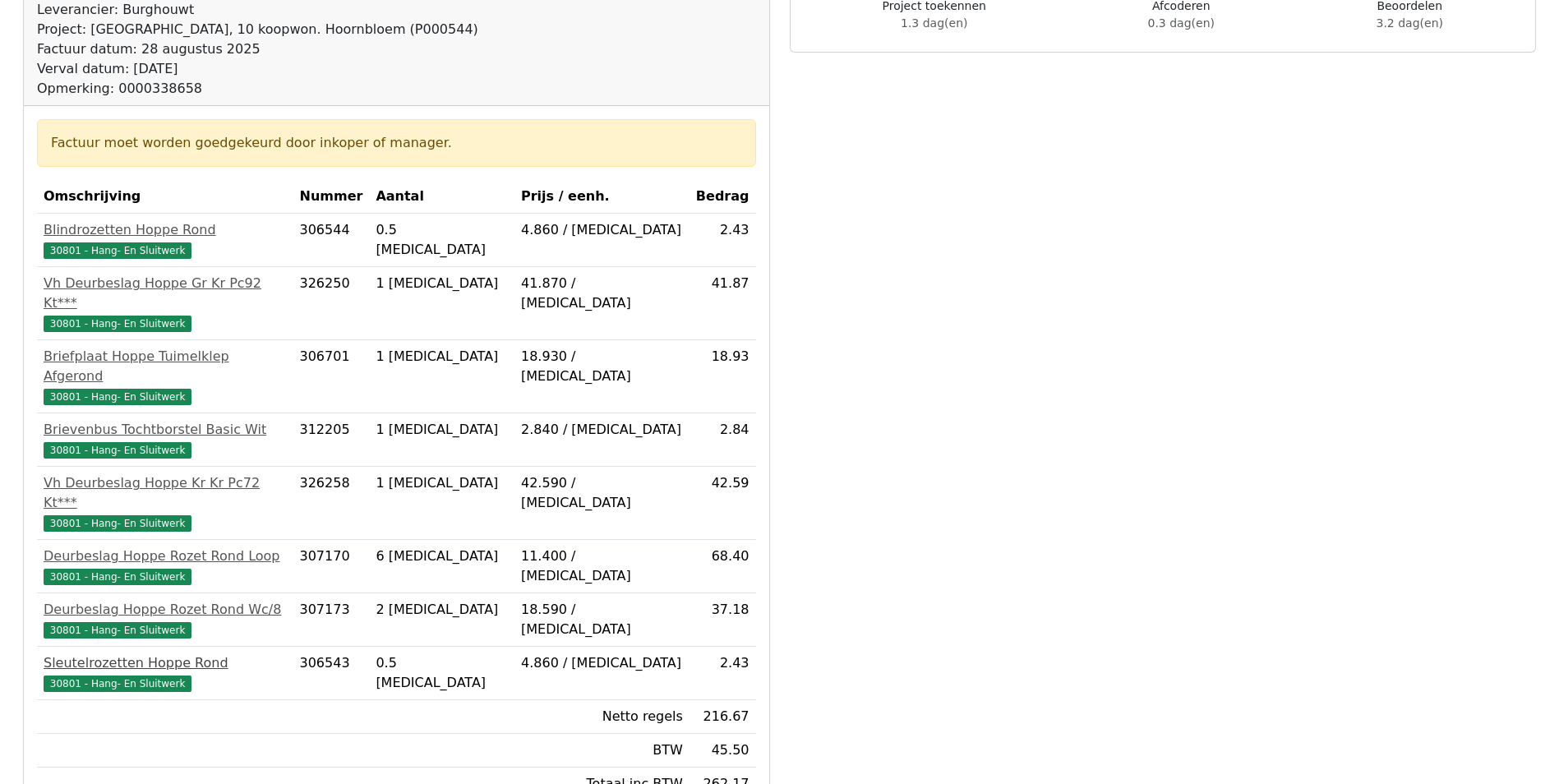
scroll to position [329, 0]
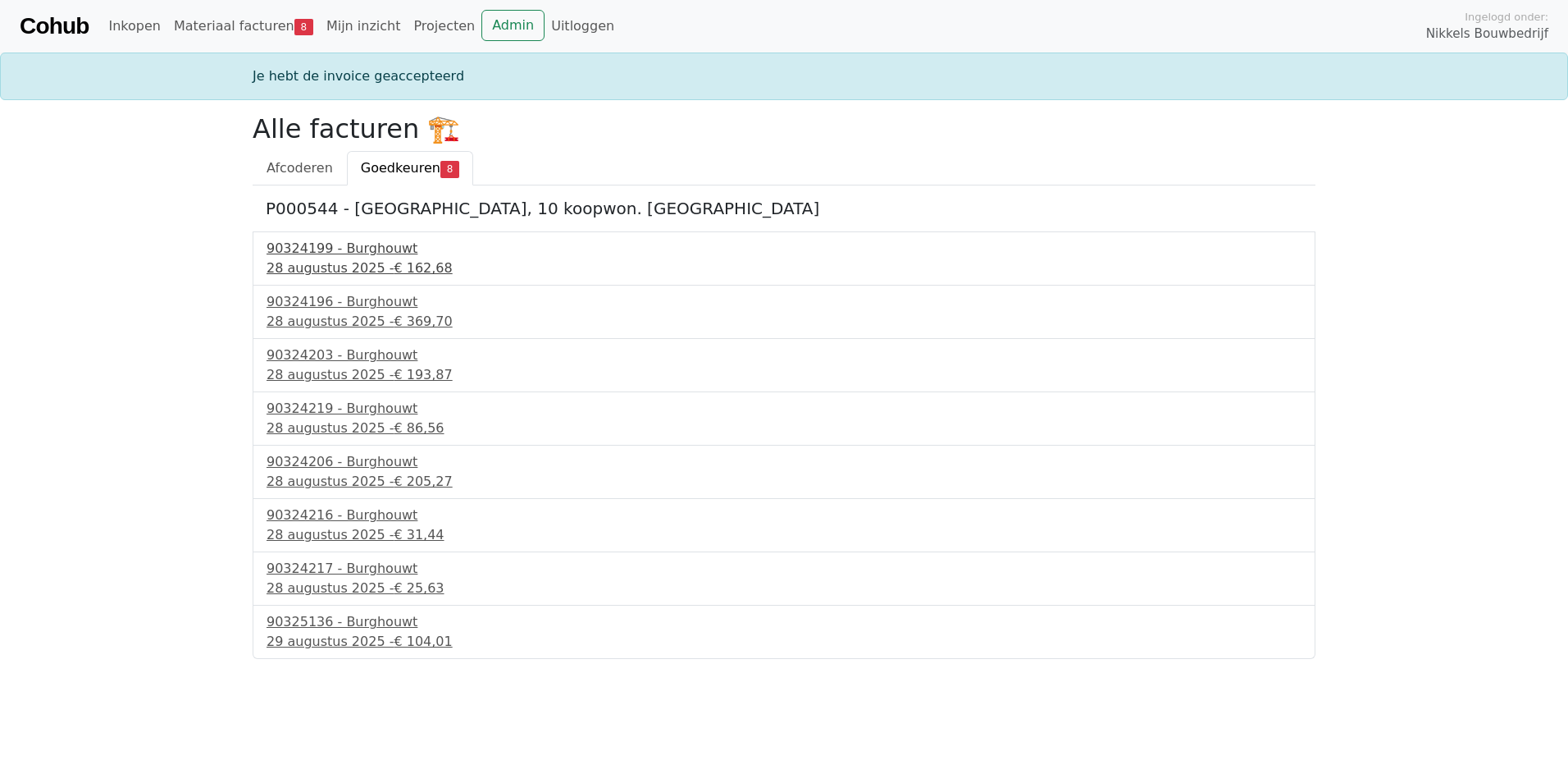
click at [380, 251] on div "90324199 - Burghouwt" at bounding box center [784, 248] width 1035 height 20
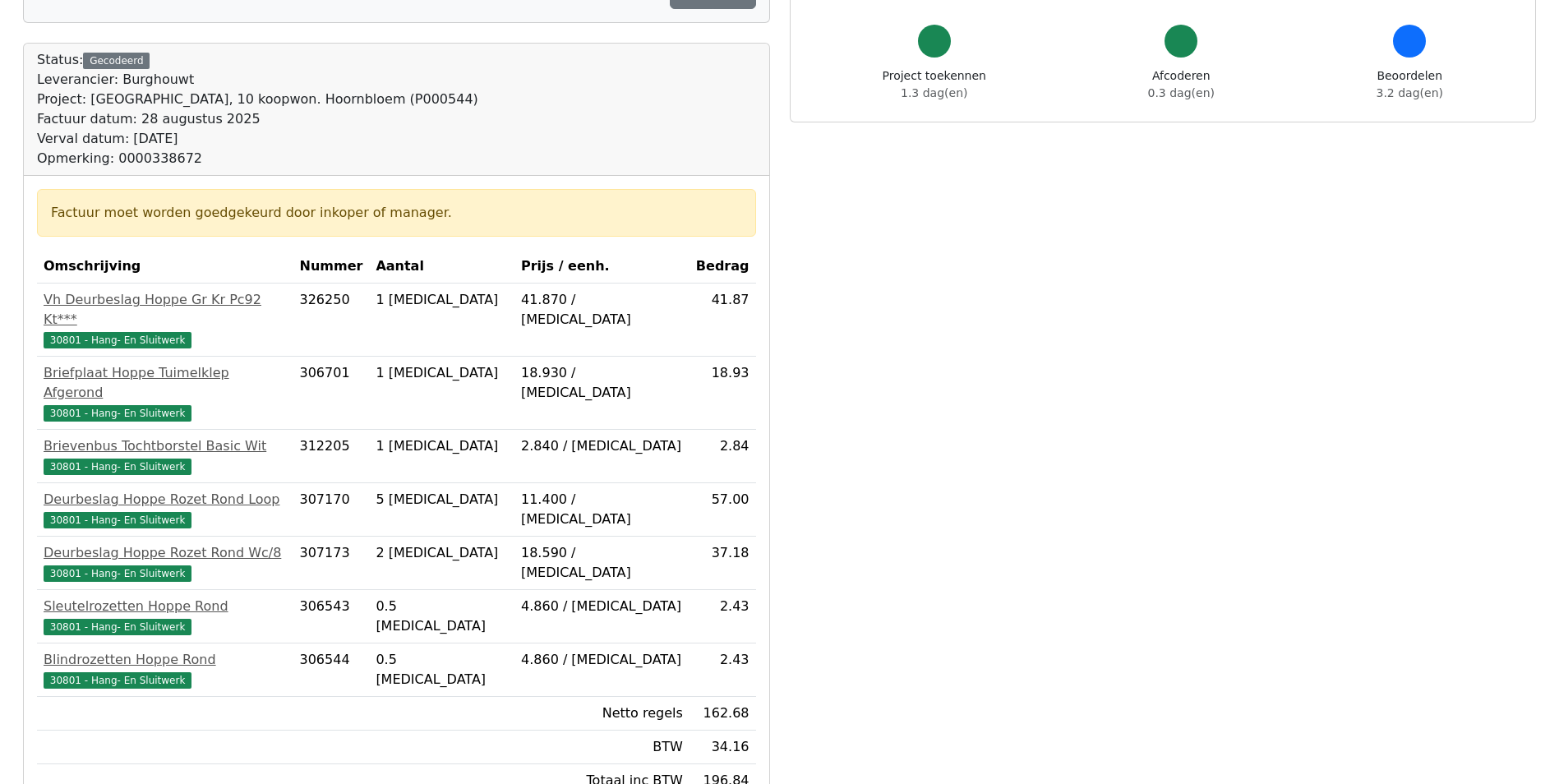
scroll to position [247, 0]
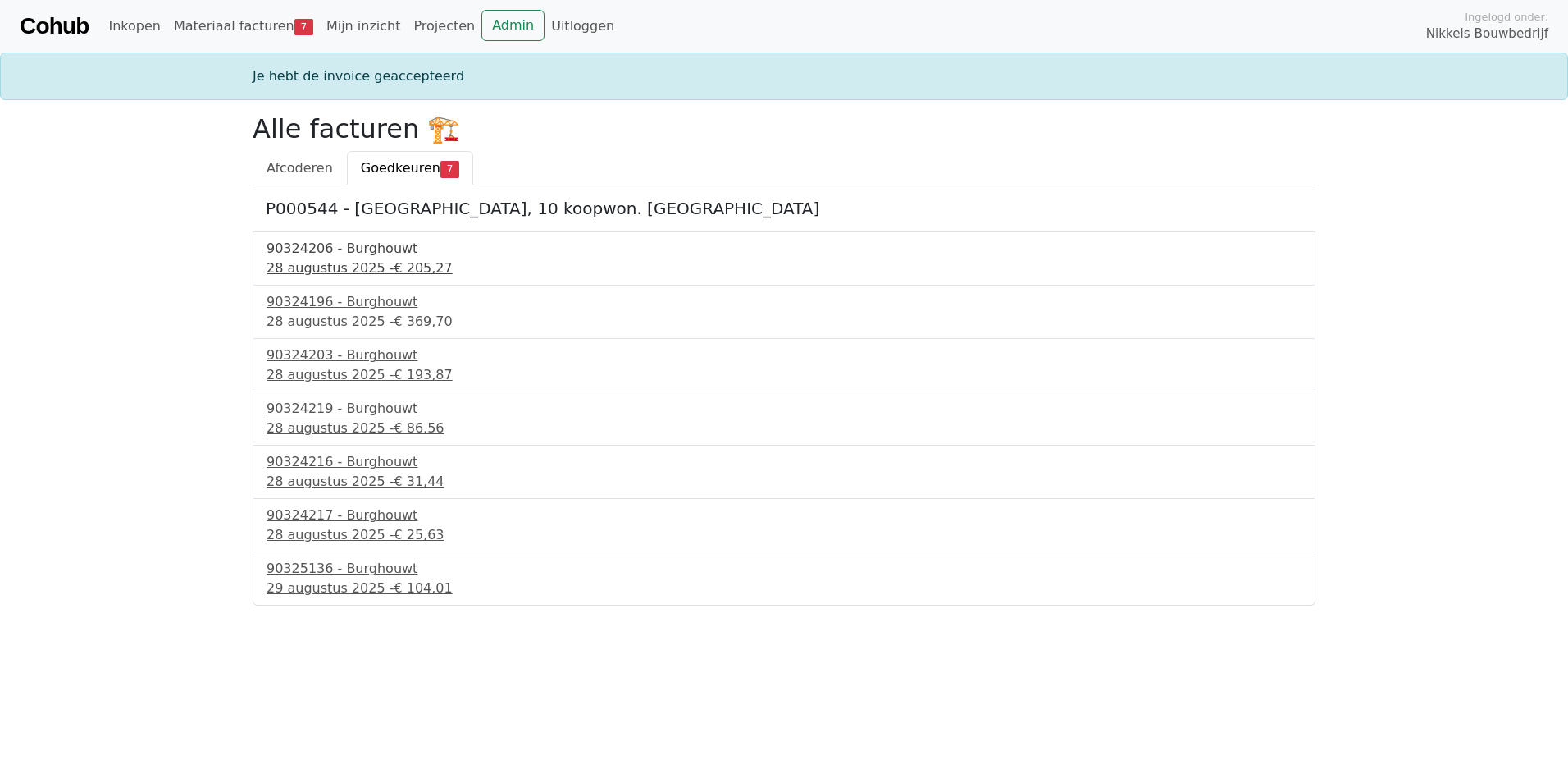
click at [335, 258] on div "90324206 - Burghouwt" at bounding box center [784, 248] width 1035 height 20
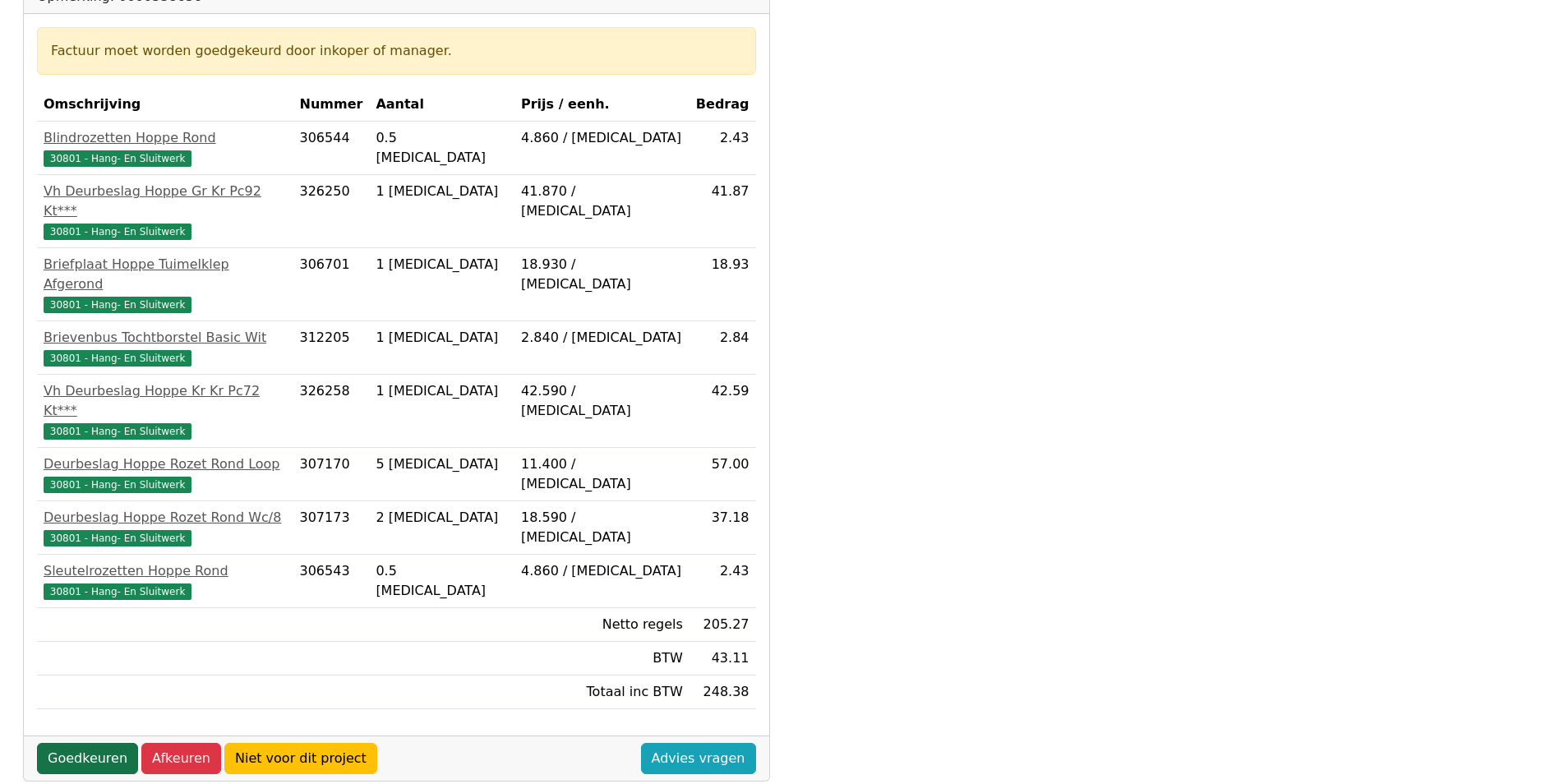
scroll to position [411, 0]
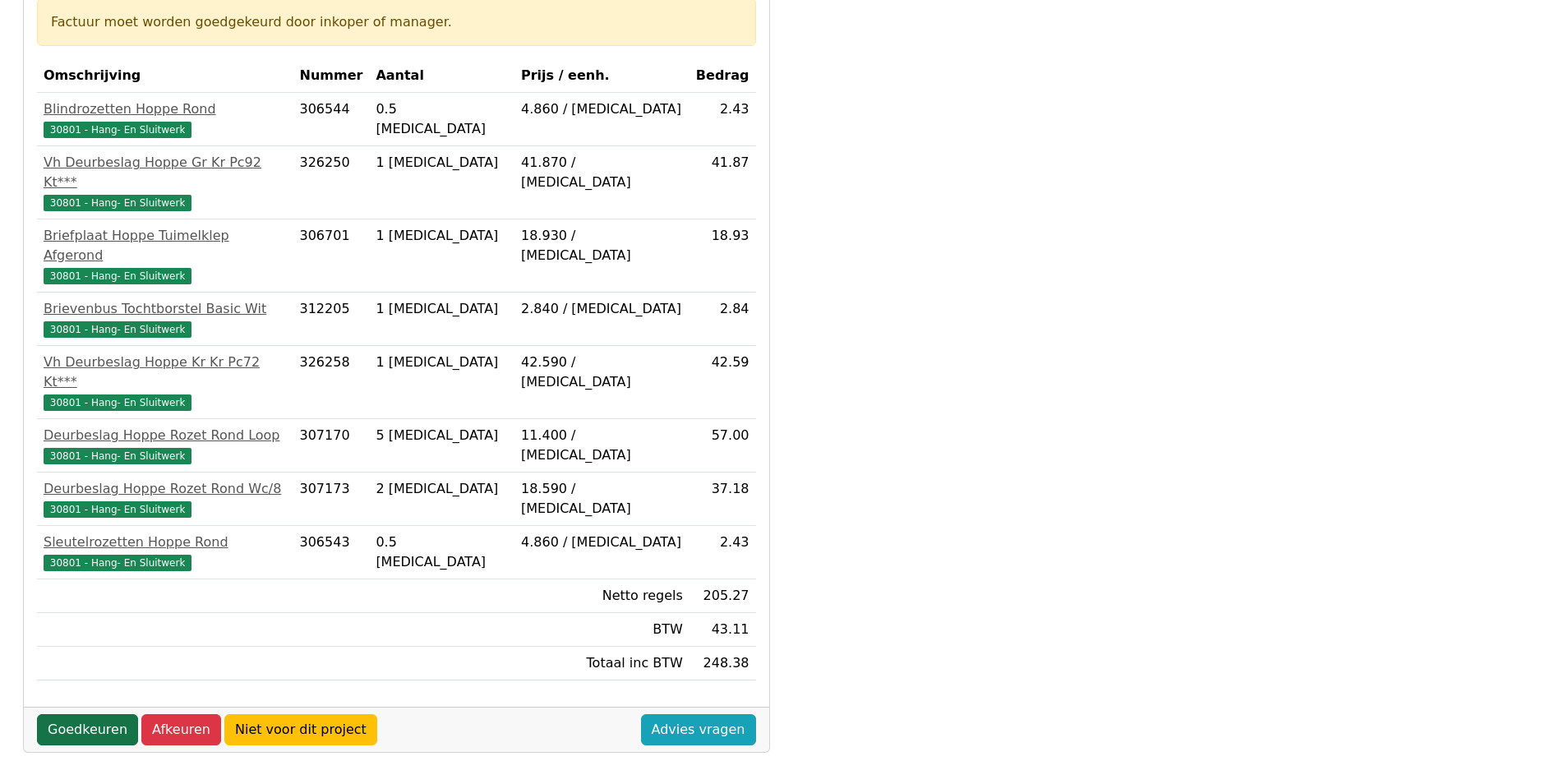
click at [77, 714] on link "Goedkeuren" at bounding box center [88, 730] width 101 height 32
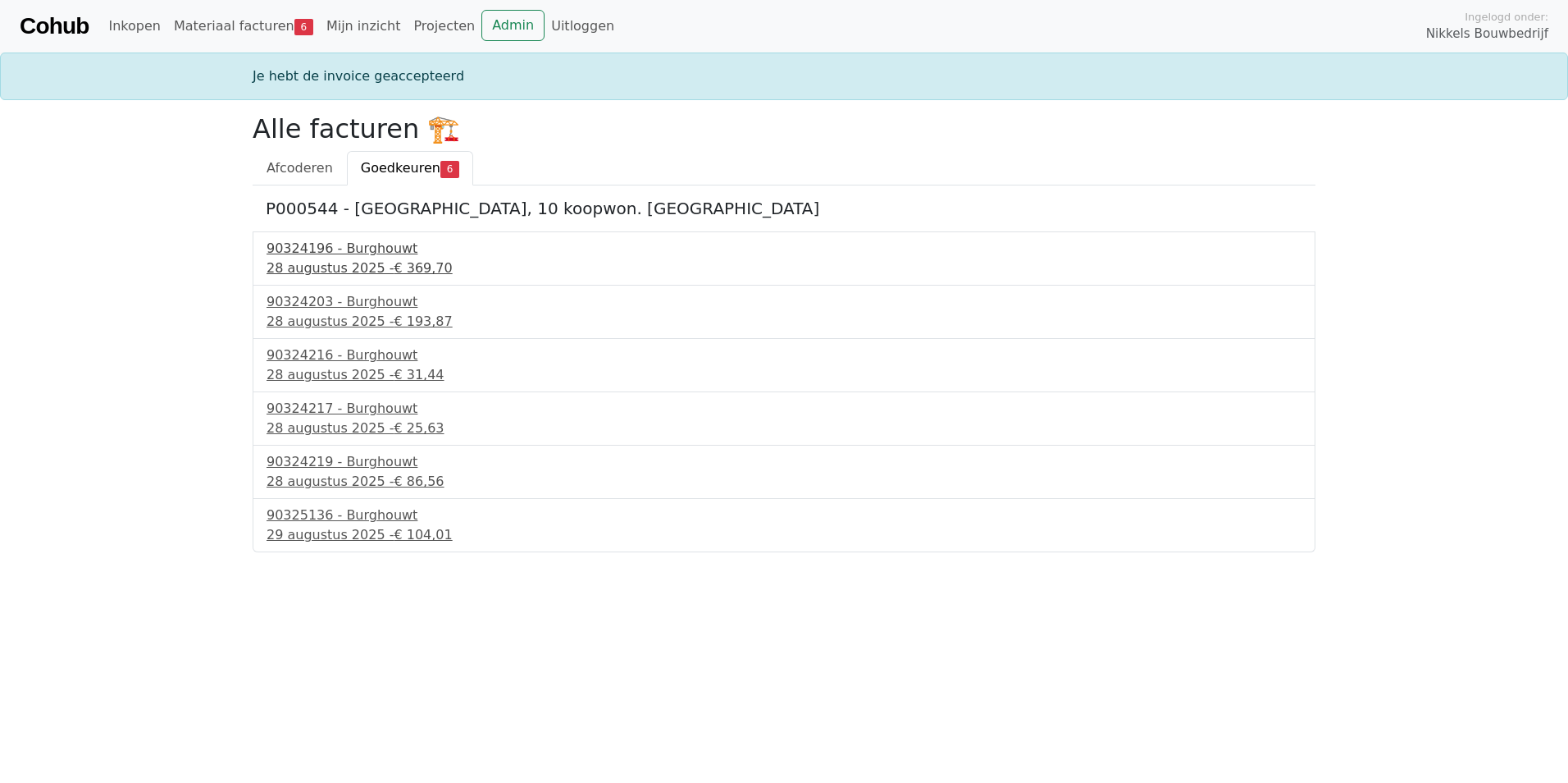
click at [388, 243] on div "90324196 - Burghouwt" at bounding box center [784, 248] width 1035 height 20
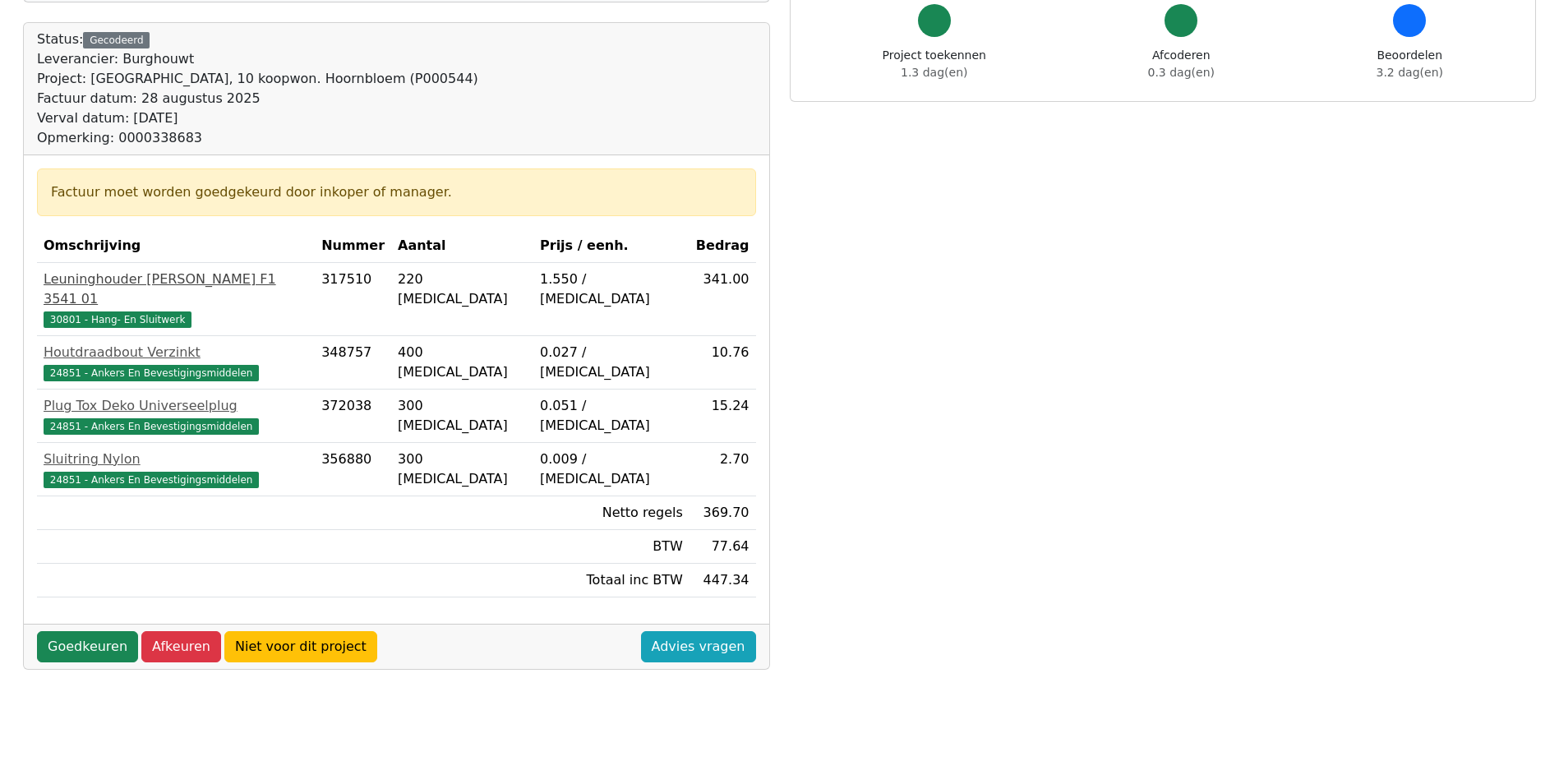
scroll to position [247, 0]
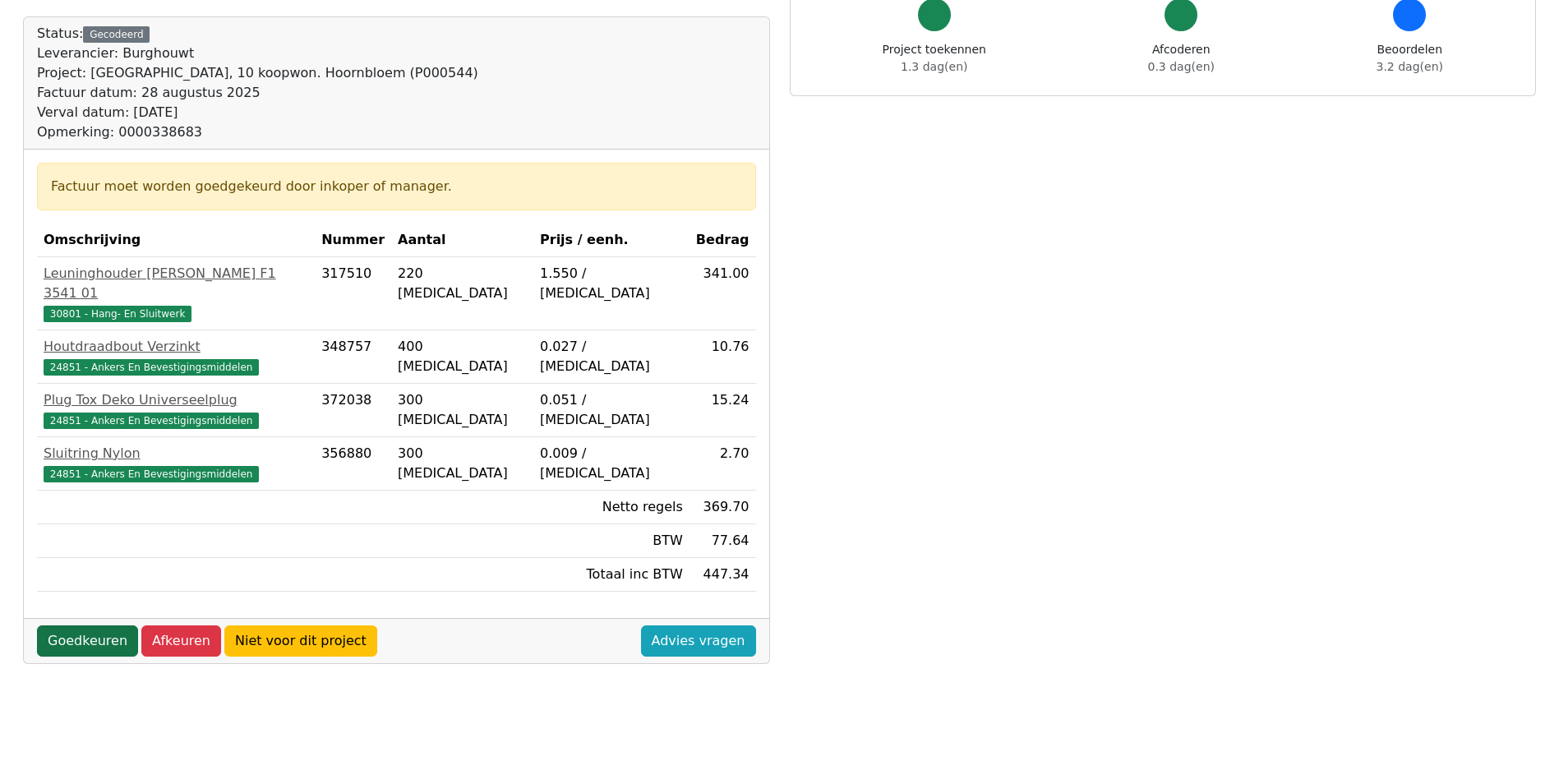
click at [104, 625] on link "Goedkeuren" at bounding box center [88, 641] width 101 height 32
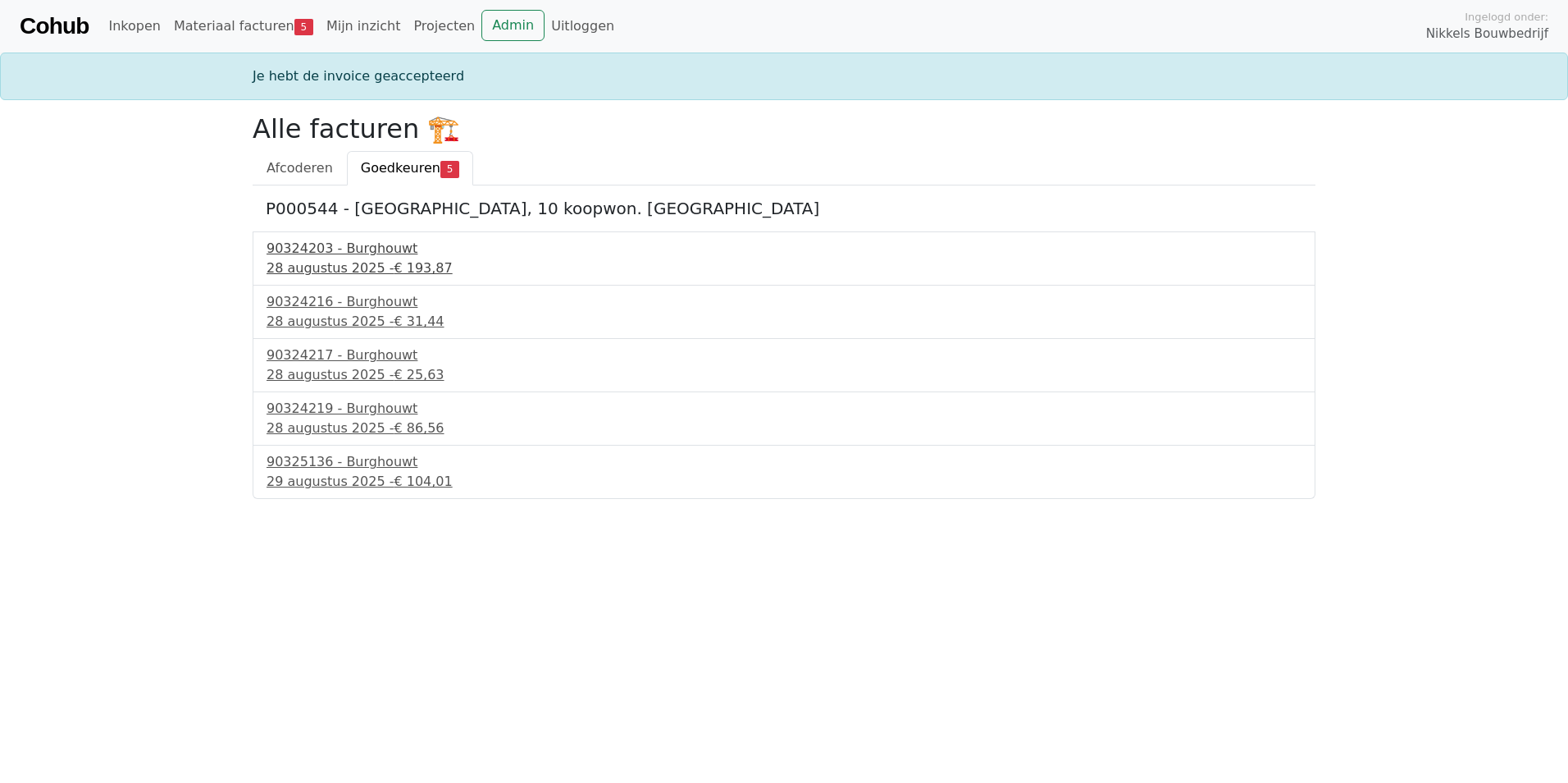
click at [354, 254] on div "90324203 - Burghouwt" at bounding box center [784, 248] width 1035 height 20
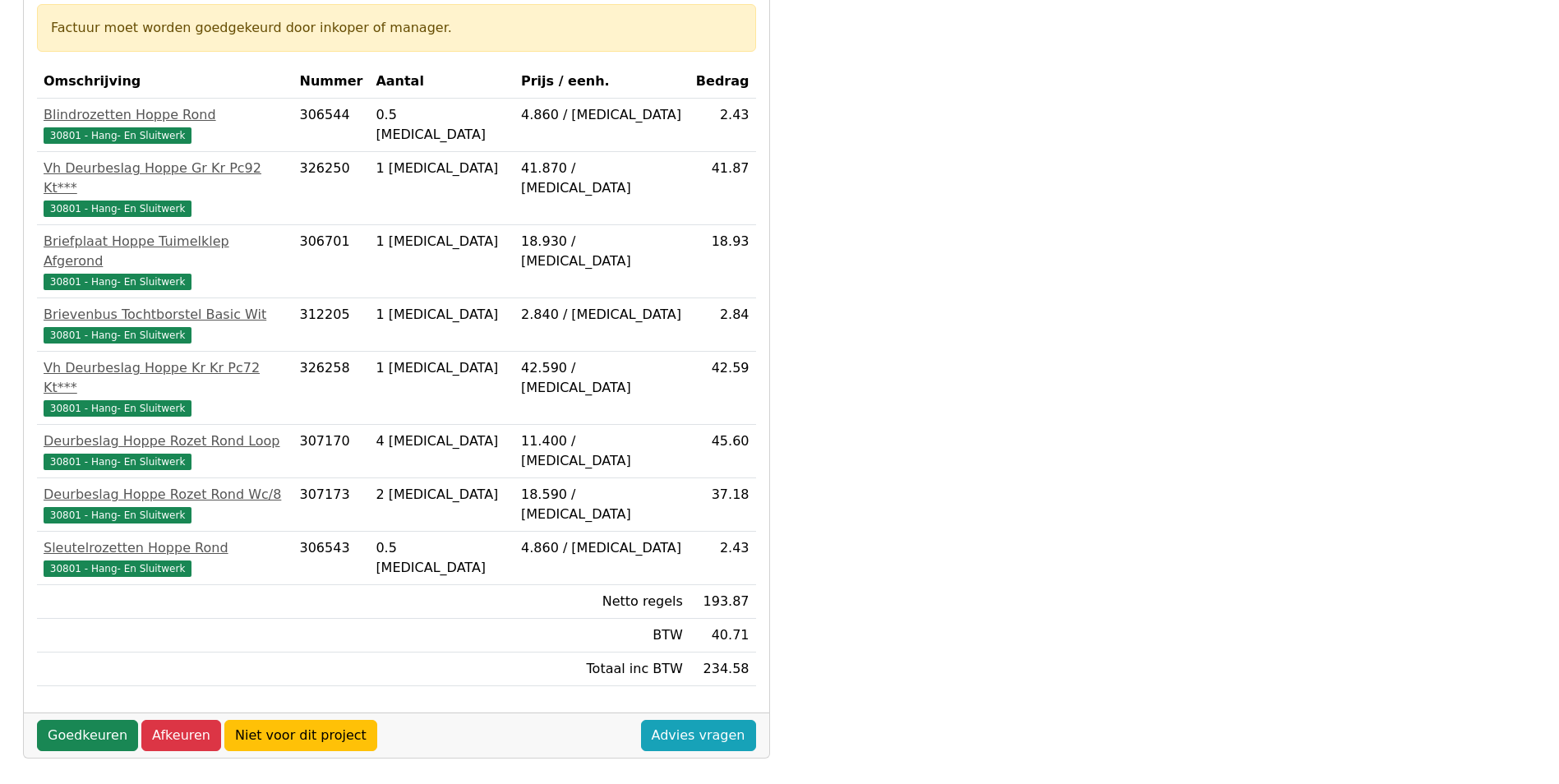
scroll to position [411, 0]
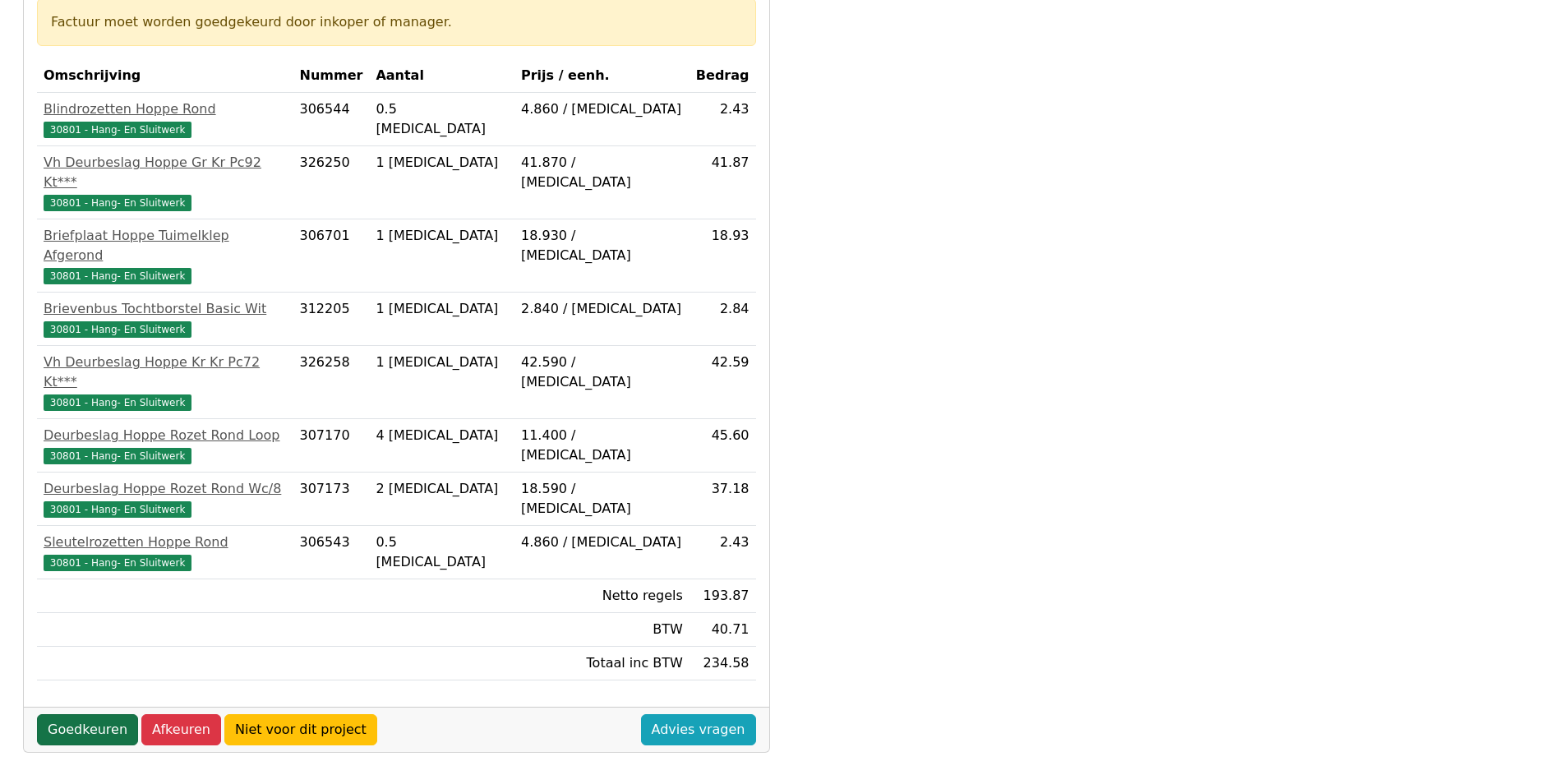
click at [96, 714] on link "Goedkeuren" at bounding box center [88, 730] width 101 height 32
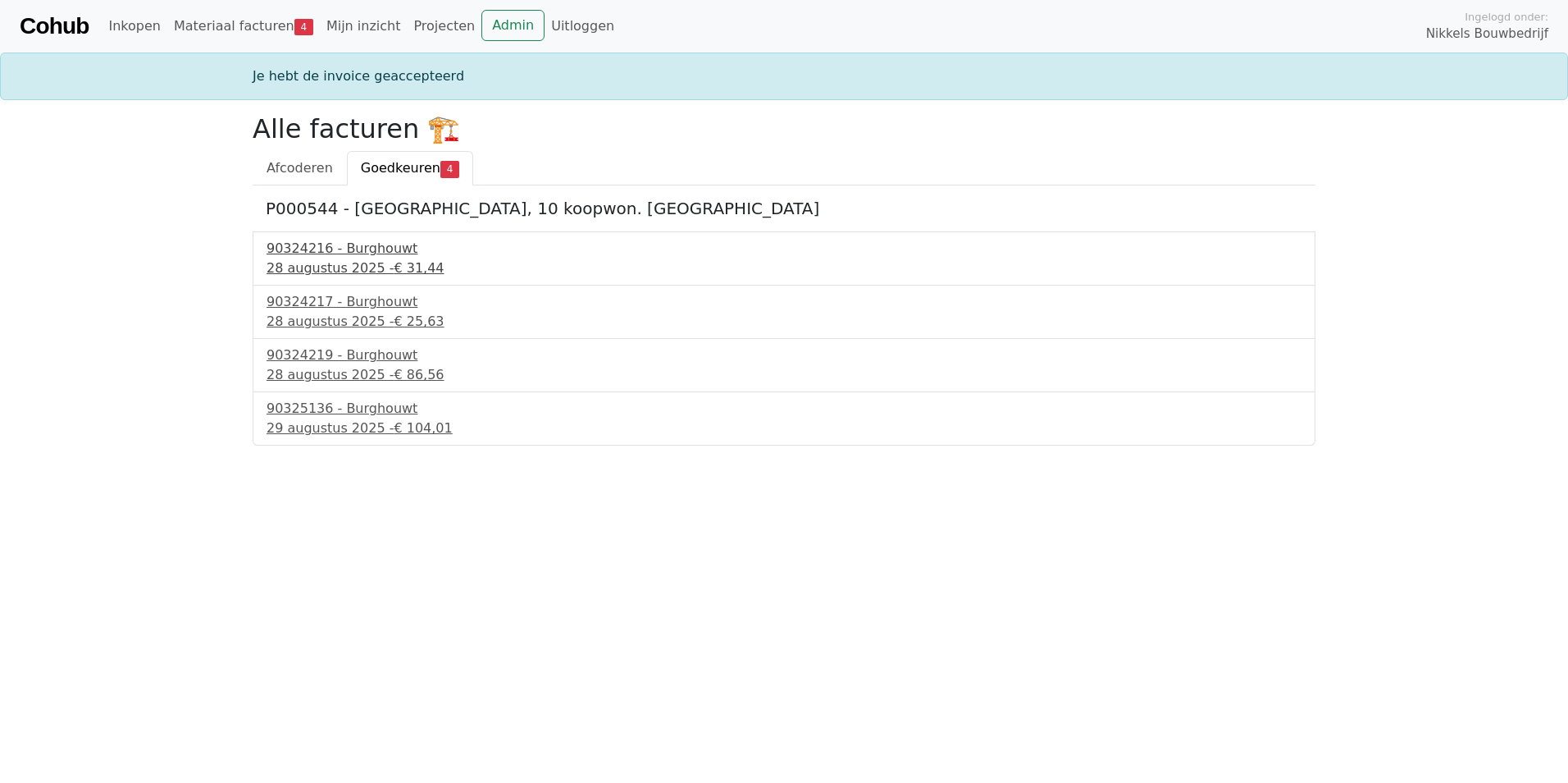
click at [325, 253] on div "90324216 - Burghouwt" at bounding box center [784, 248] width 1035 height 20
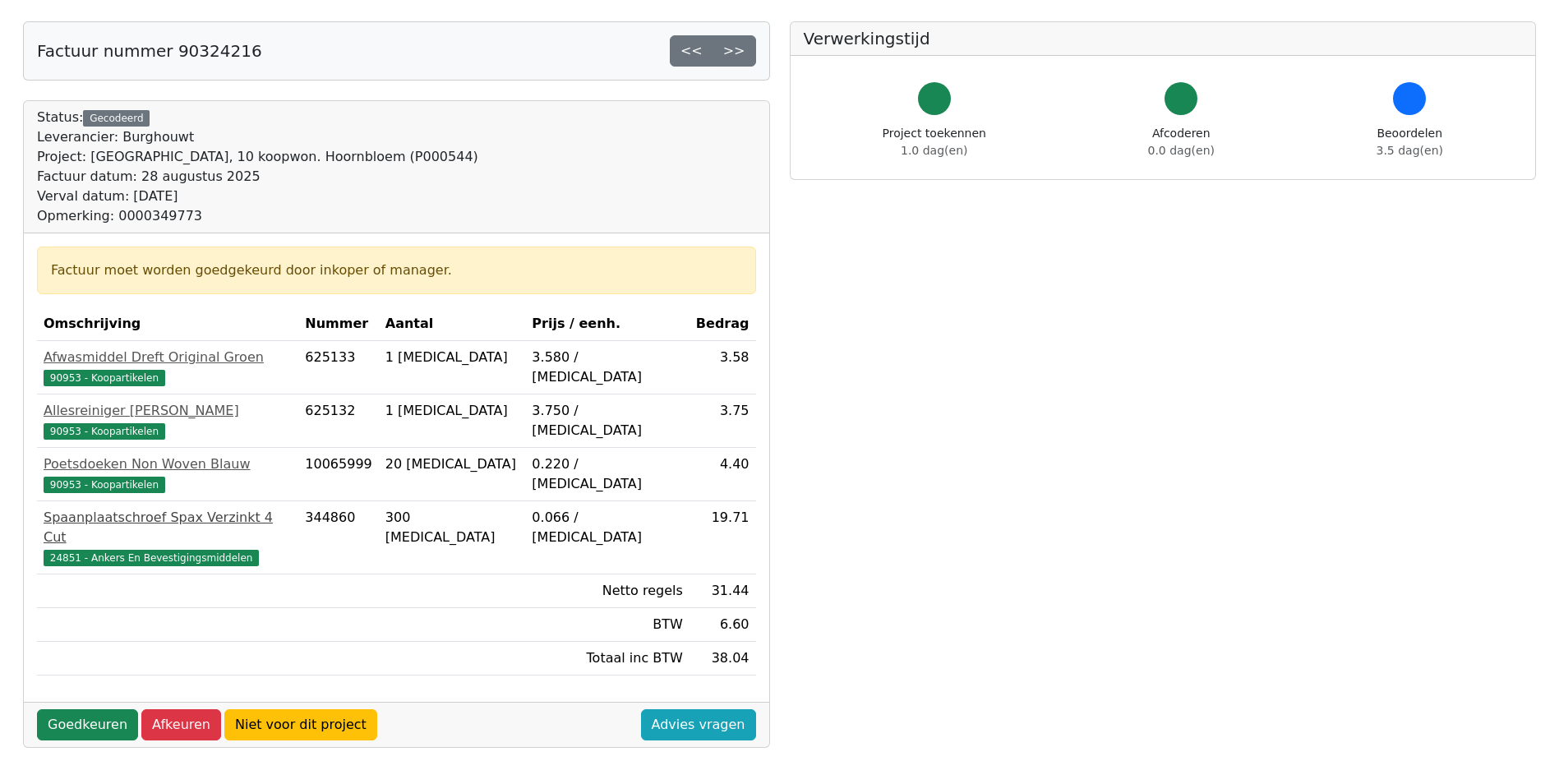
scroll to position [164, 0]
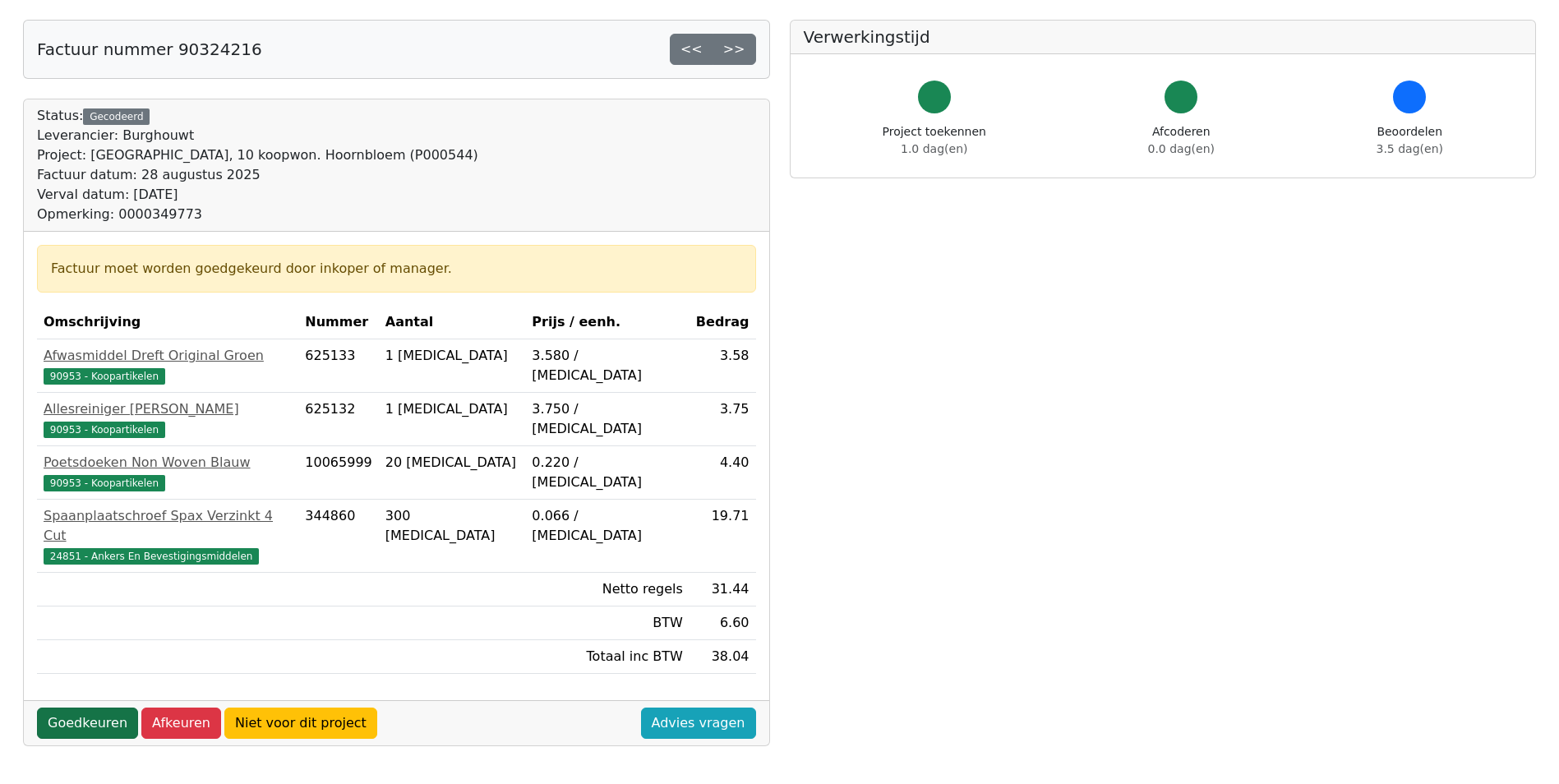
click at [108, 708] on link "Goedkeuren" at bounding box center [88, 723] width 101 height 32
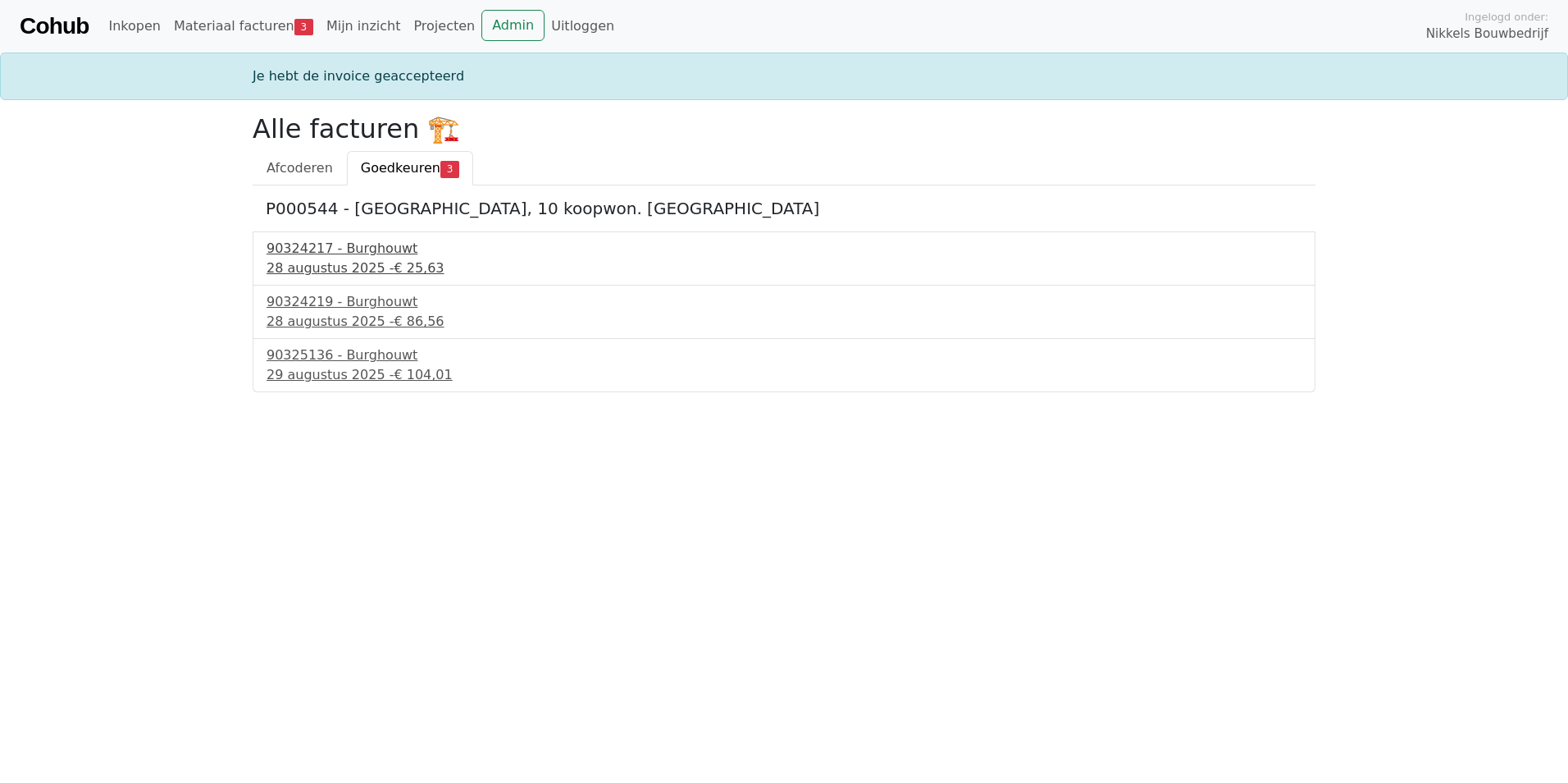
click at [403, 258] on link "90324217 - Burghouwt 28 augustus 2025 - € 25,63" at bounding box center [784, 258] width 1035 height 39
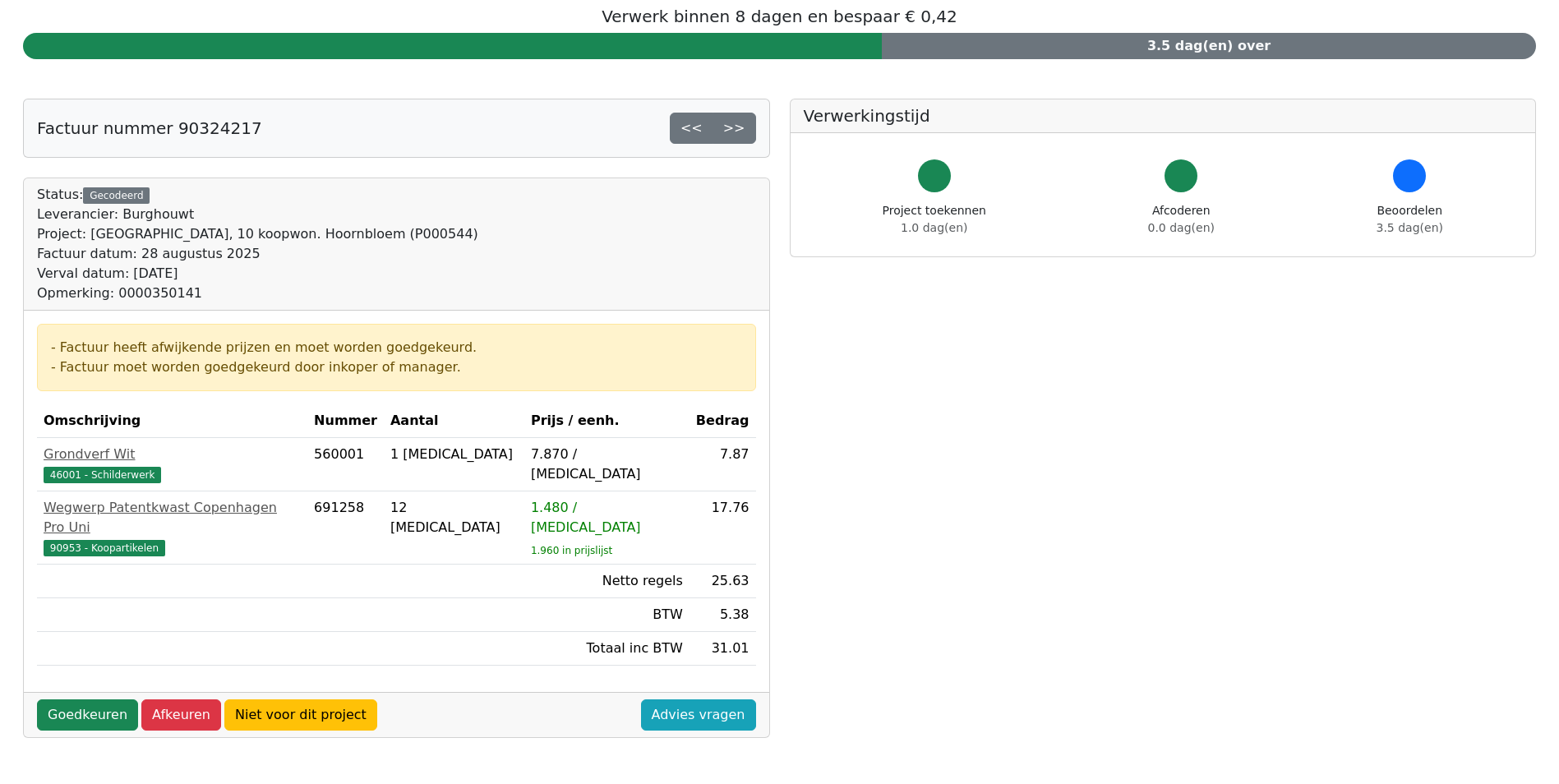
scroll to position [164, 0]
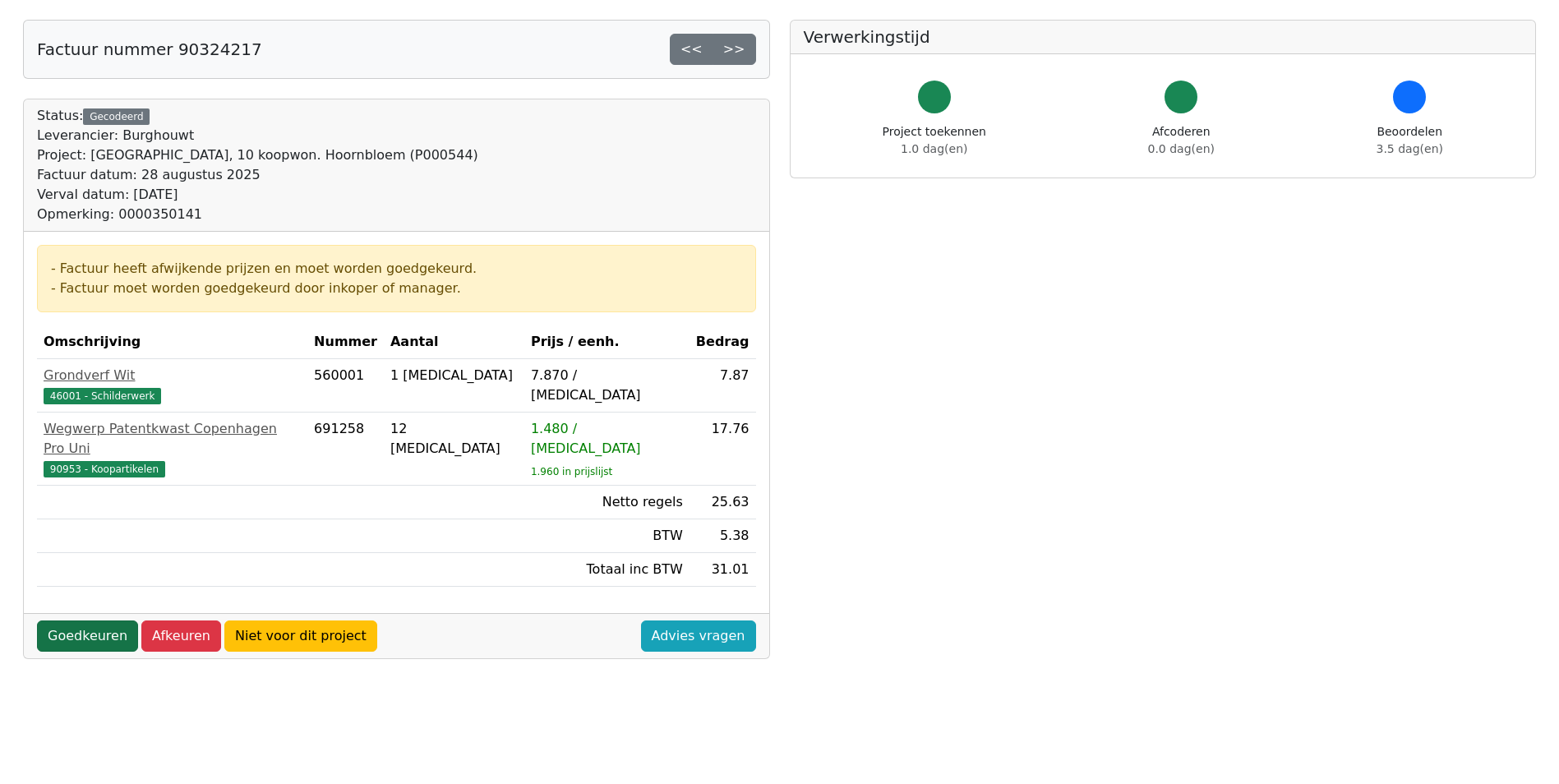
click at [108, 621] on link "Goedkeuren" at bounding box center [88, 636] width 101 height 32
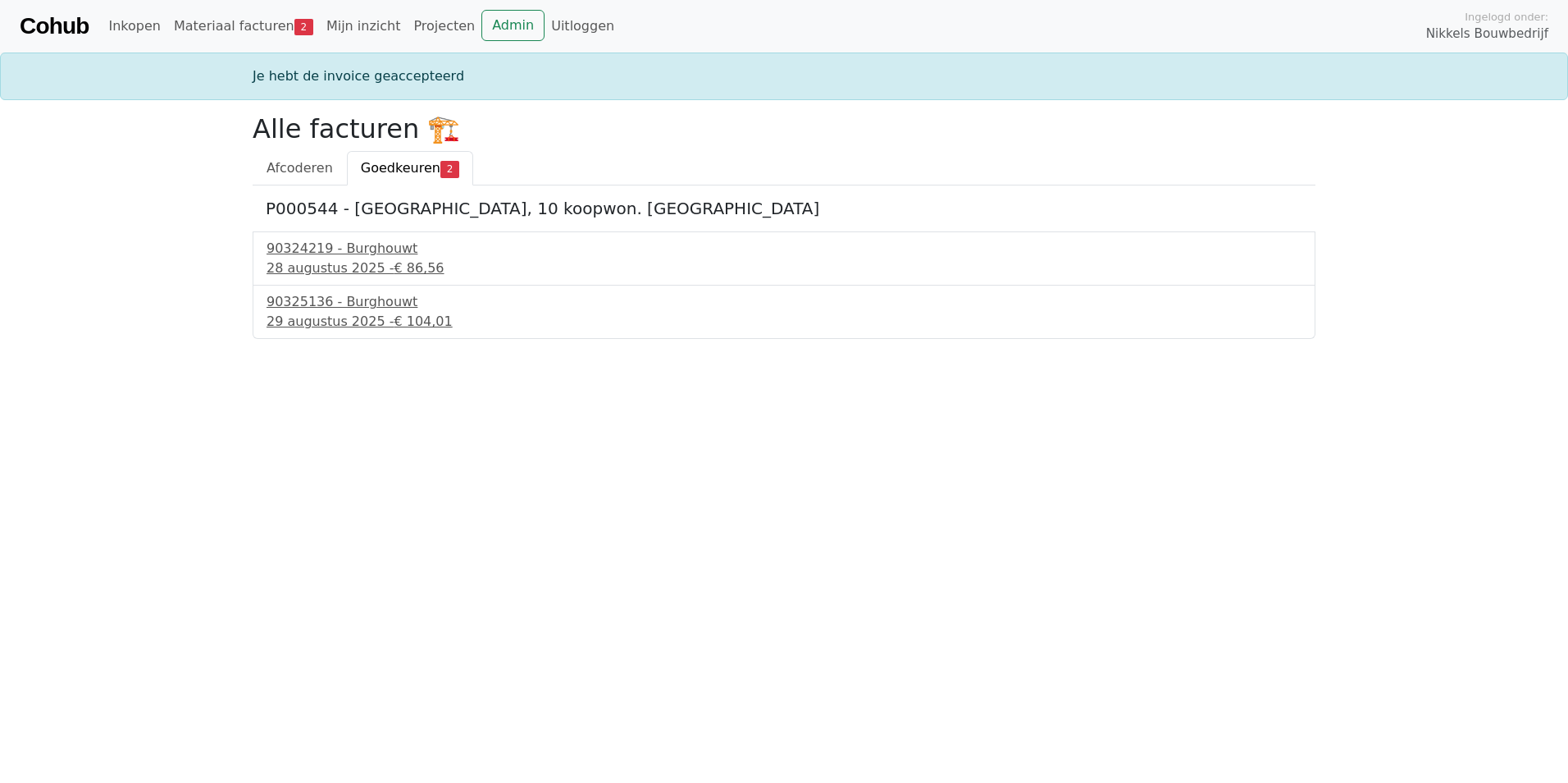
click at [330, 233] on div "90324219 - Burghouwt 28 augustus 2025 - € 86,56" at bounding box center [784, 258] width 1062 height 54
click at [316, 247] on div "90324219 - Burghouwt" at bounding box center [784, 248] width 1035 height 20
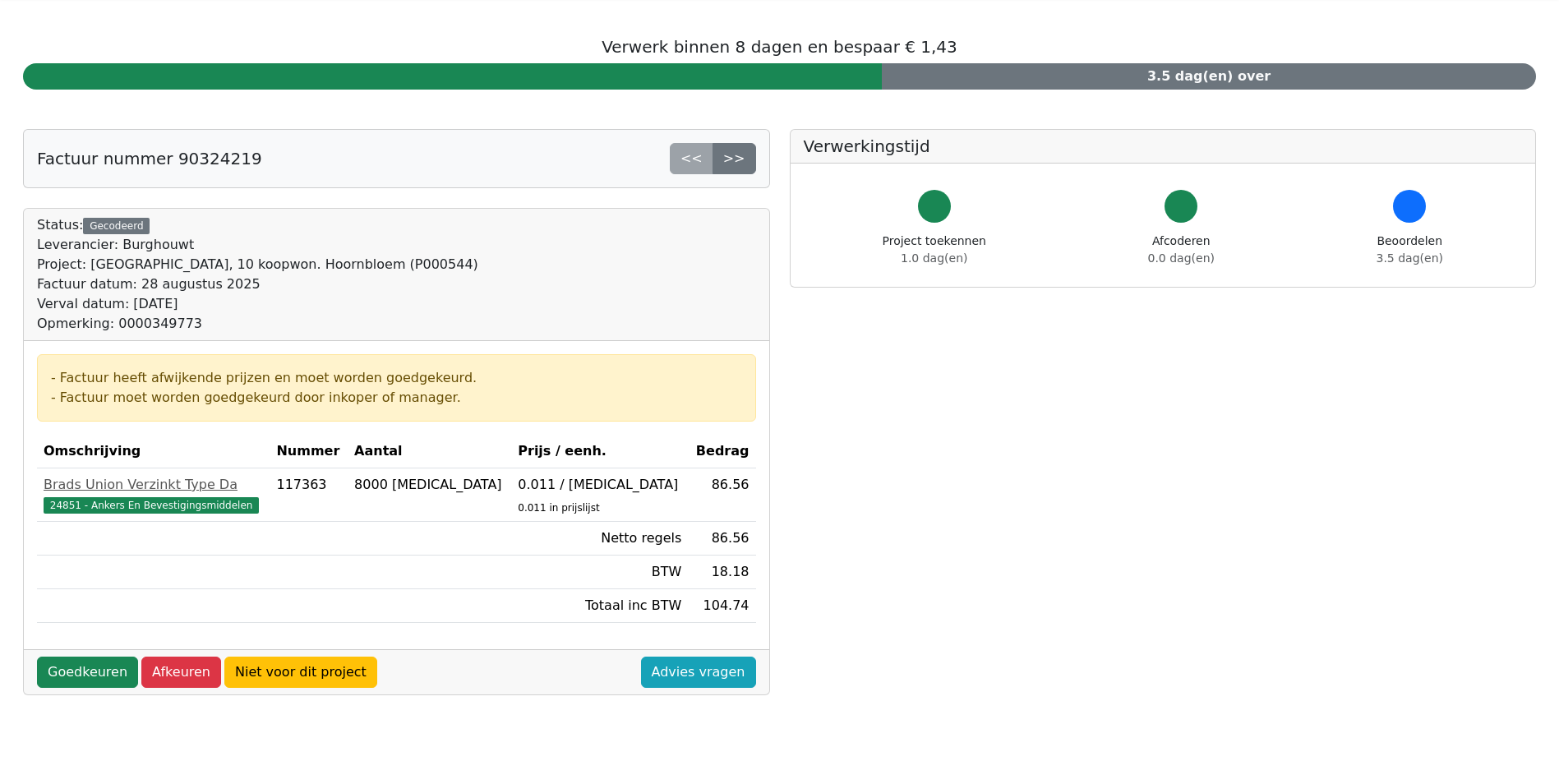
scroll to position [82, 0]
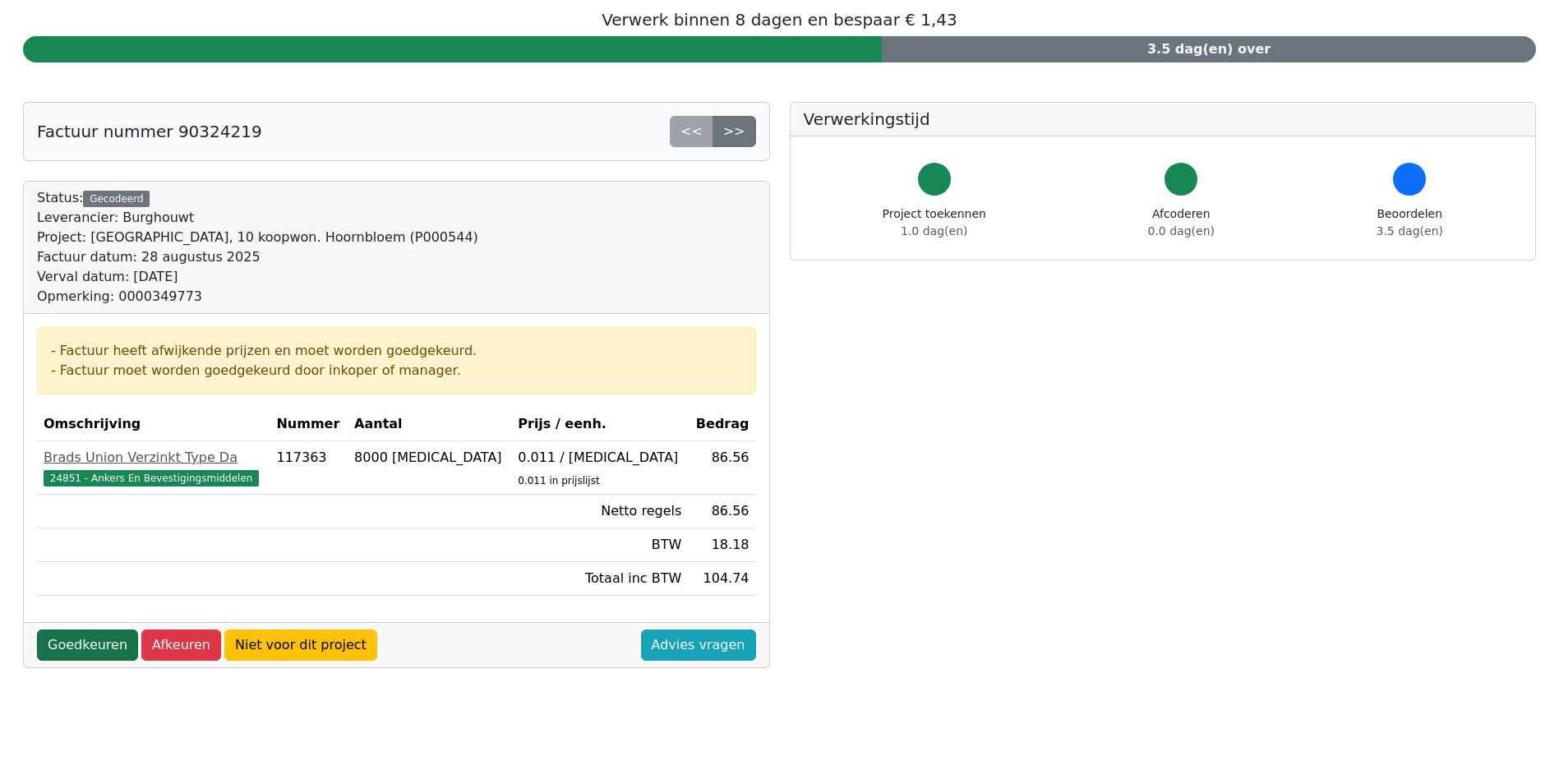
click at [114, 635] on link "Goedkeuren" at bounding box center [88, 644] width 101 height 32
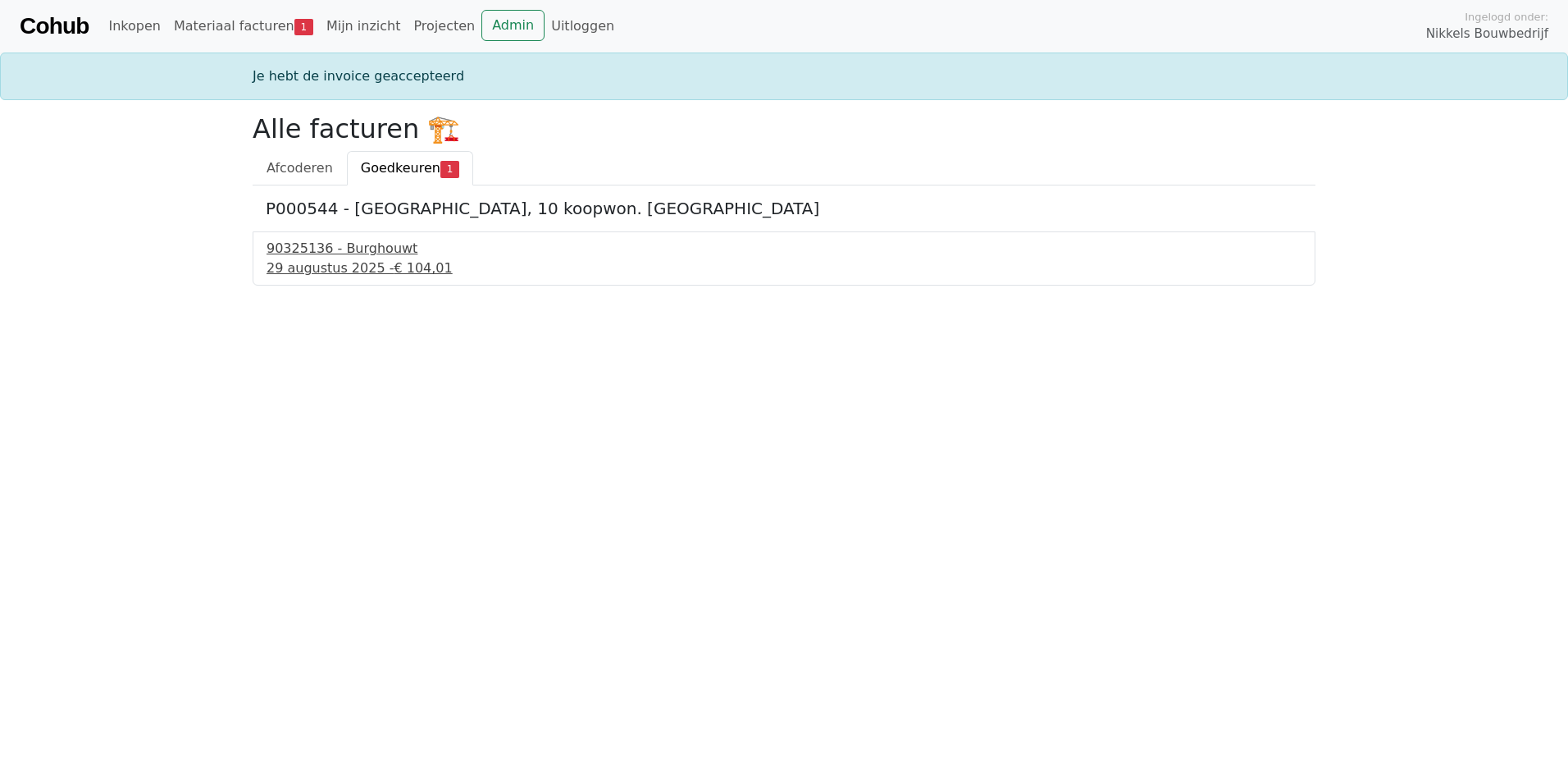
click at [319, 263] on div "29 augustus 2025 - € 104,01" at bounding box center [784, 268] width 1035 height 20
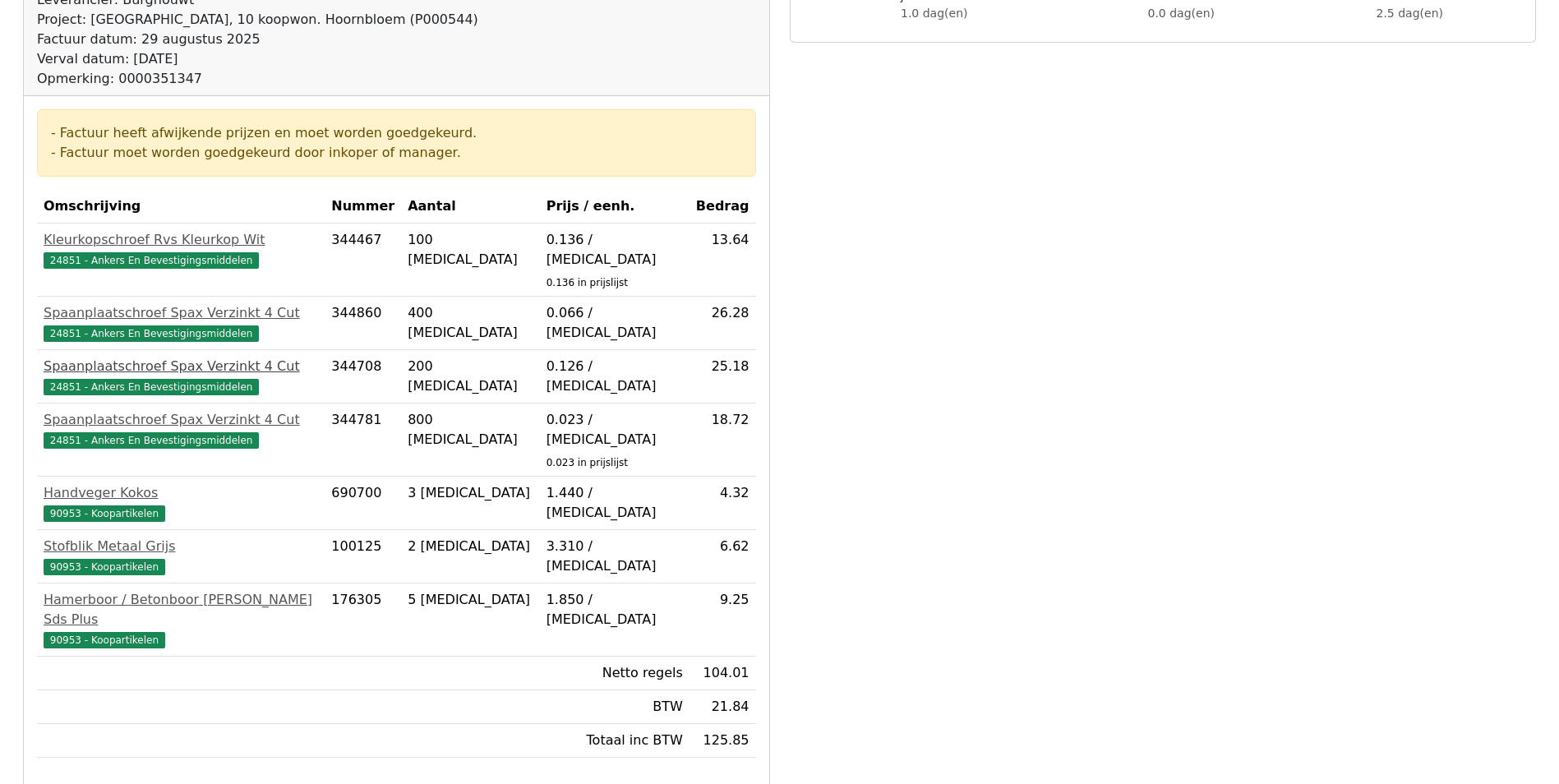
scroll to position [411, 0]
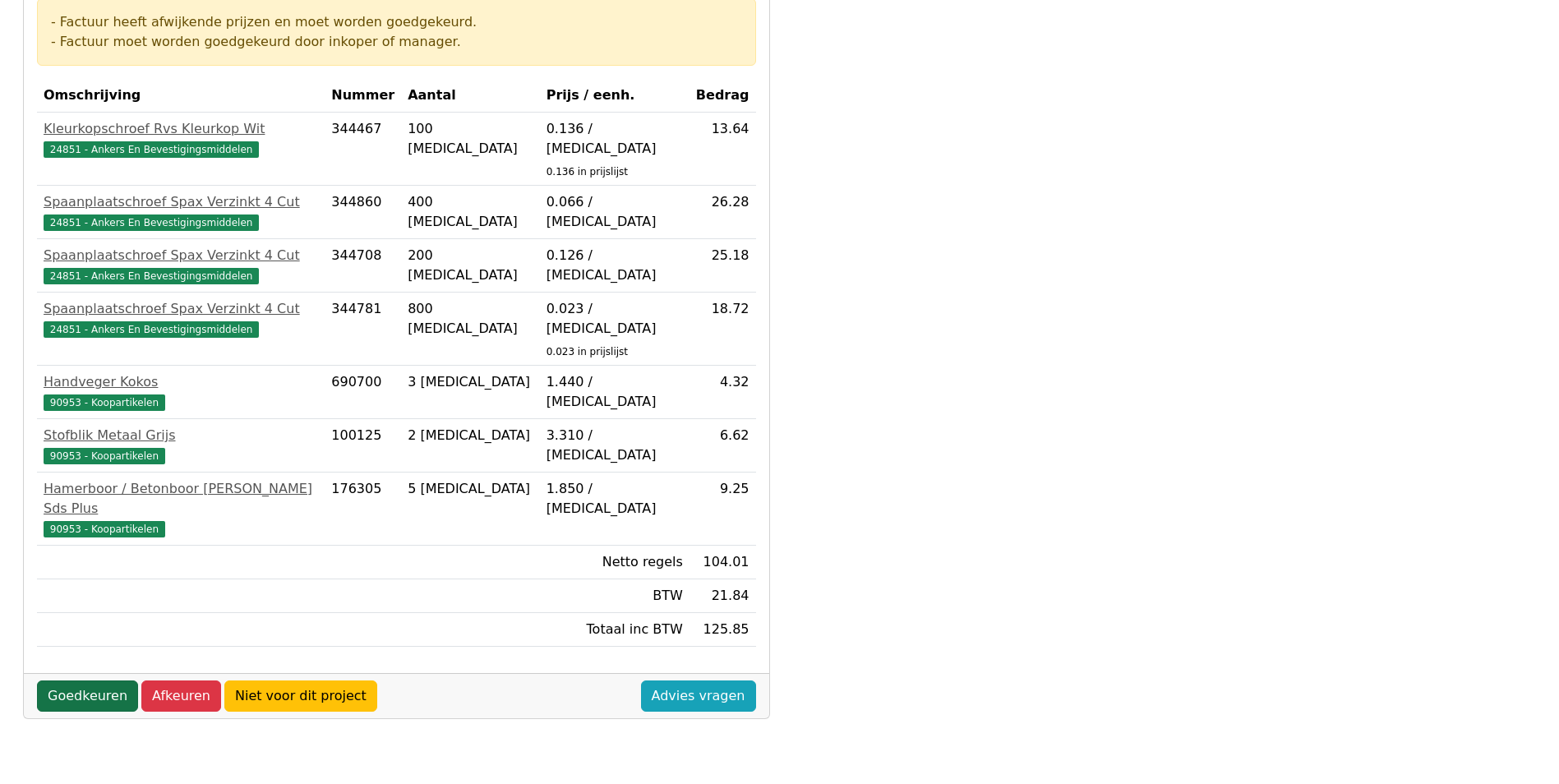
click at [96, 680] on link "Goedkeuren" at bounding box center [88, 695] width 101 height 32
